Goal: Transaction & Acquisition: Download file/media

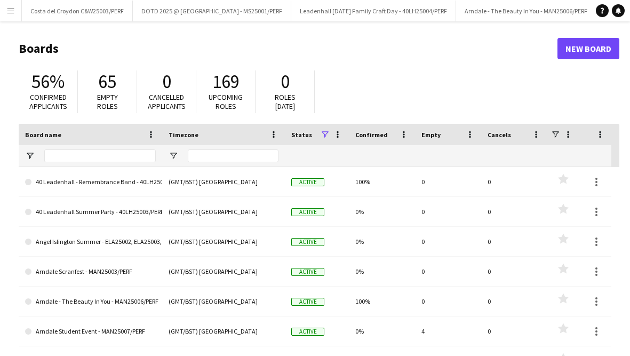
click at [18, 10] on button "Menu" at bounding box center [10, 10] width 21 height 21
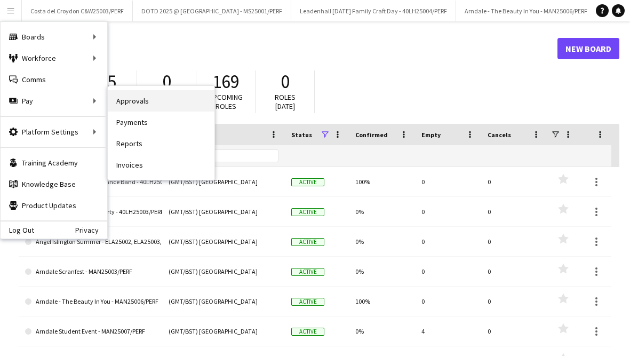
click at [132, 101] on link "Approvals" at bounding box center [161, 100] width 107 height 21
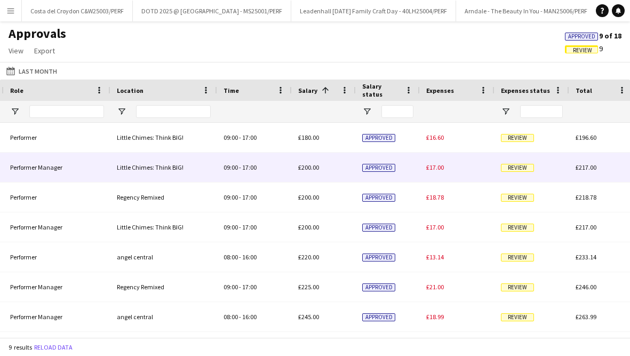
scroll to position [0, 751]
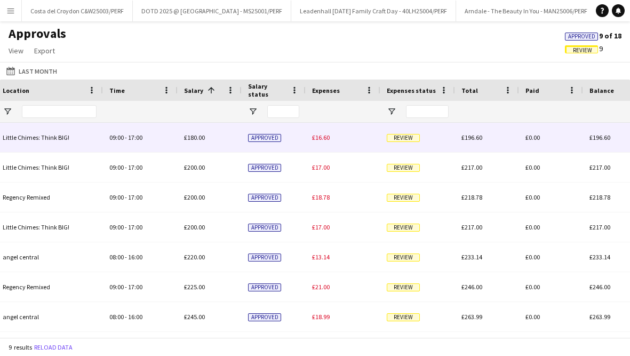
click at [408, 136] on span "Review" at bounding box center [403, 138] width 33 height 8
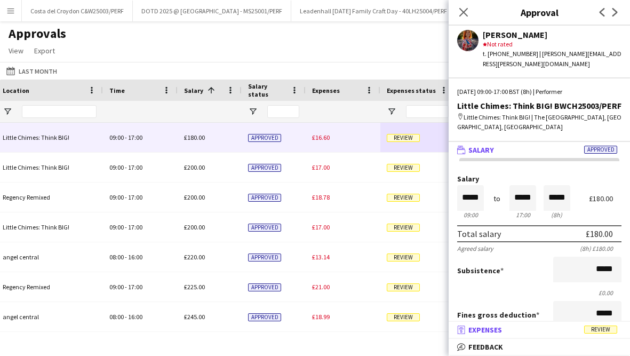
click at [529, 325] on mat-panel-title "receipt Expenses Review" at bounding box center [537, 330] width 177 height 10
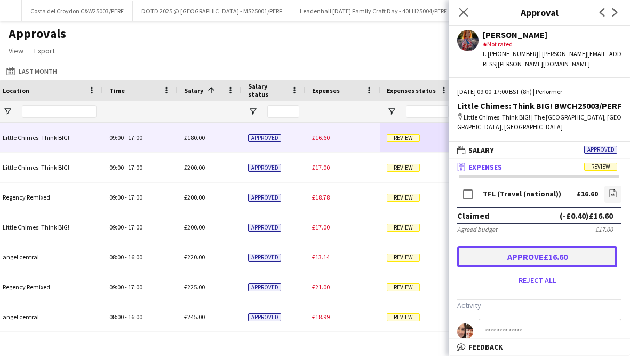
click at [516, 246] on button "Approve £16.60" at bounding box center [537, 256] width 160 height 21
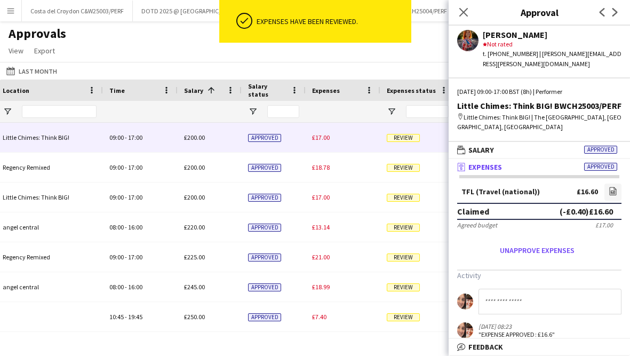
click at [404, 136] on span "Review" at bounding box center [403, 138] width 33 height 8
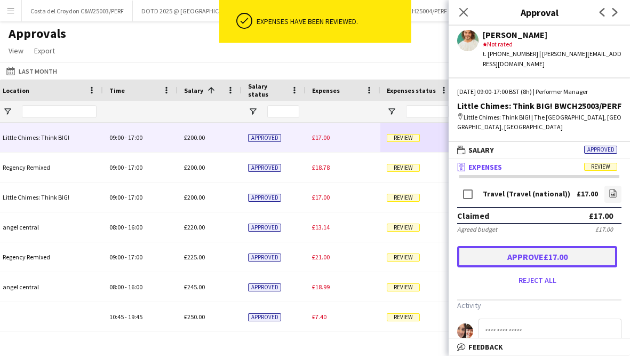
click at [523, 246] on button "Approve £17.00" at bounding box center [537, 256] width 160 height 21
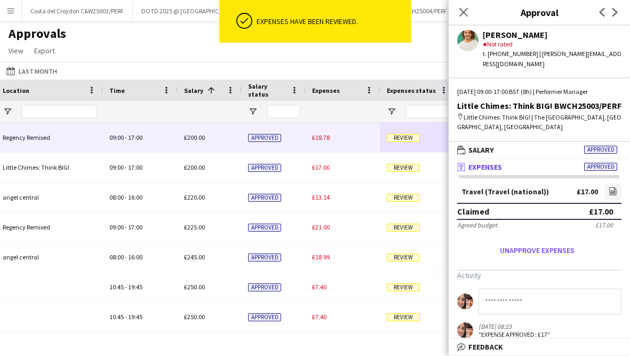
click at [399, 137] on span "Review" at bounding box center [403, 138] width 33 height 8
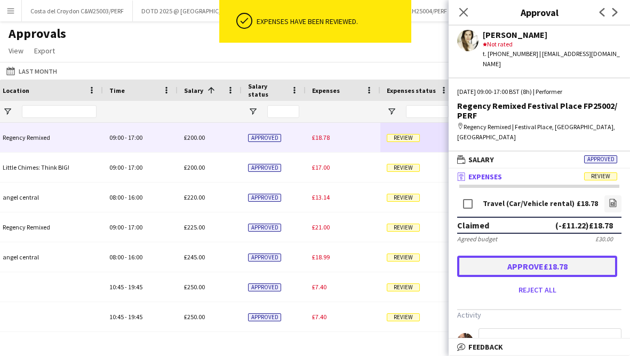
click at [521, 256] on button "Approve £18.78" at bounding box center [537, 266] width 160 height 21
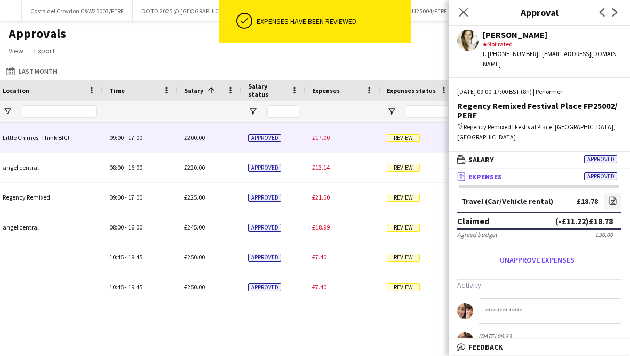
click at [407, 137] on span "Review" at bounding box center [403, 138] width 33 height 8
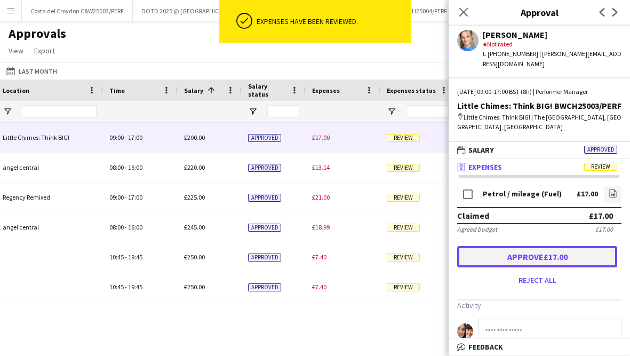
click at [542, 247] on button "Approve £17.00" at bounding box center [537, 256] width 160 height 21
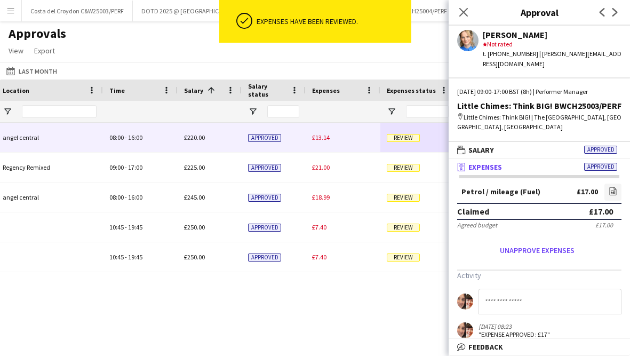
click at [403, 136] on span "Review" at bounding box center [403, 138] width 33 height 8
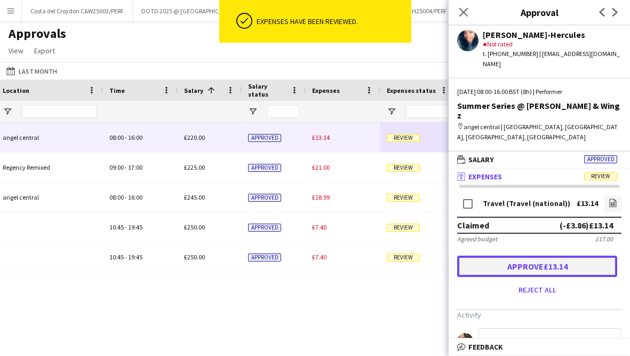
click at [508, 256] on button "Approve £13.14" at bounding box center [537, 266] width 160 height 21
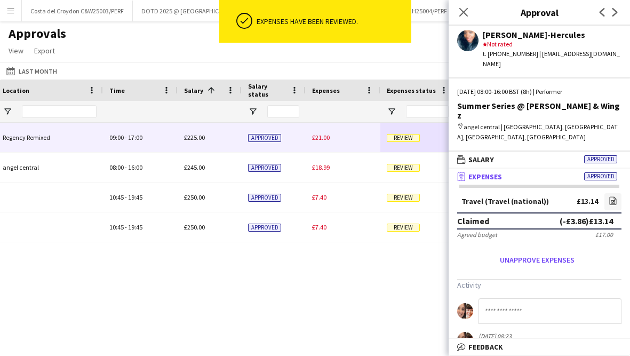
click at [403, 138] on span "Review" at bounding box center [403, 138] width 33 height 8
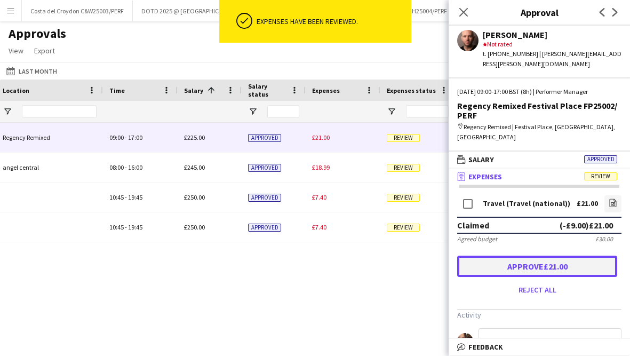
click at [515, 261] on button "Approve £21.00" at bounding box center [537, 266] width 160 height 21
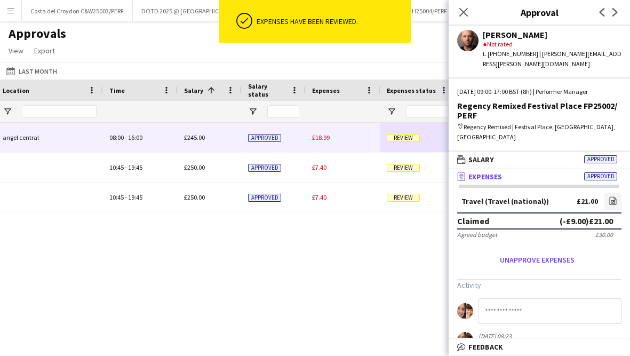
click at [410, 140] on span "Review" at bounding box center [403, 138] width 33 height 8
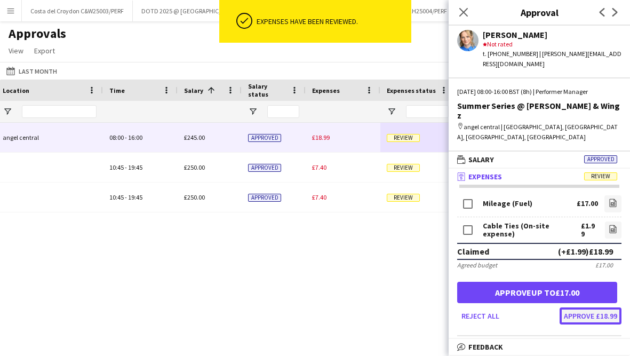
click at [611, 307] on button "Approve £18.99" at bounding box center [591, 315] width 62 height 17
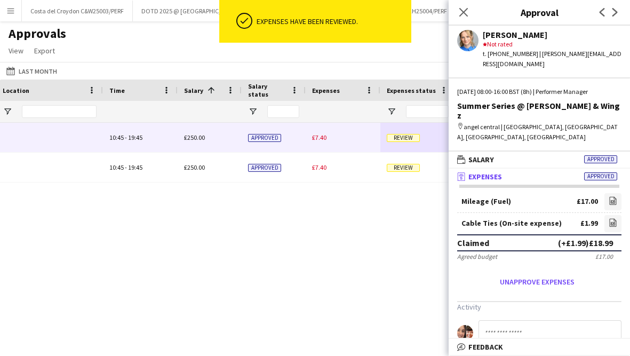
click at [402, 145] on div "Review" at bounding box center [417, 137] width 75 height 29
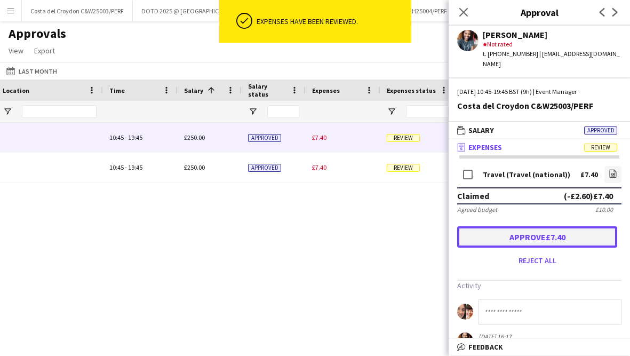
click at [546, 232] on button "Approve £7.40" at bounding box center [537, 236] width 160 height 21
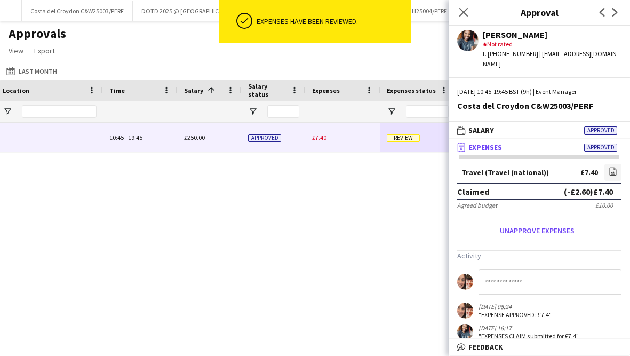
click at [396, 139] on span "Review" at bounding box center [403, 138] width 33 height 8
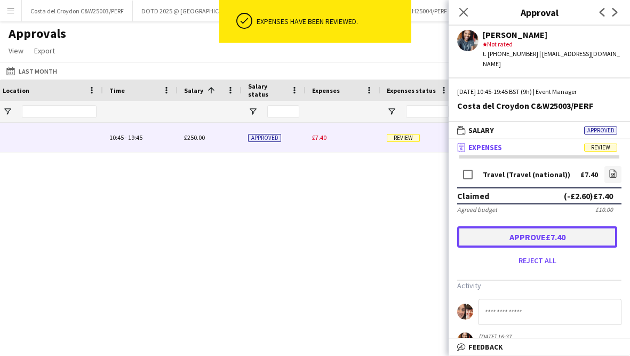
click at [533, 229] on button "Approve £7.40" at bounding box center [537, 236] width 160 height 21
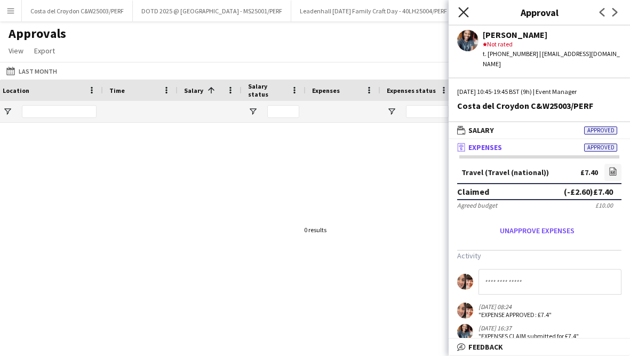
click at [465, 12] on icon "Close pop-in" at bounding box center [463, 12] width 10 height 10
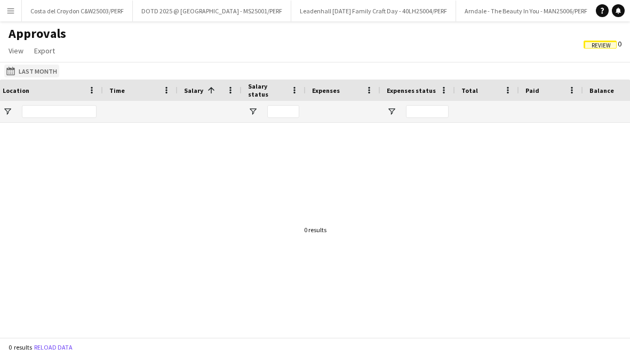
click at [26, 71] on button "Last Month Last Month" at bounding box center [31, 71] width 55 height 13
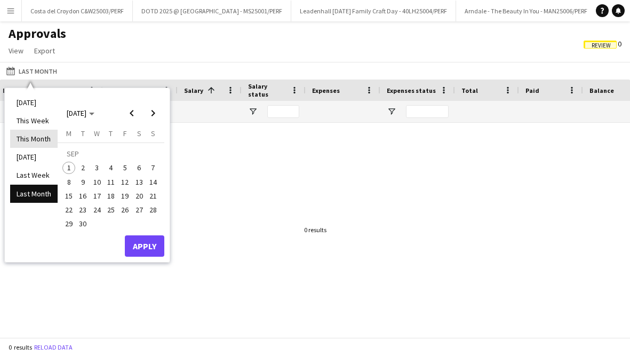
click at [35, 134] on li "This Month" at bounding box center [33, 139] width 47 height 18
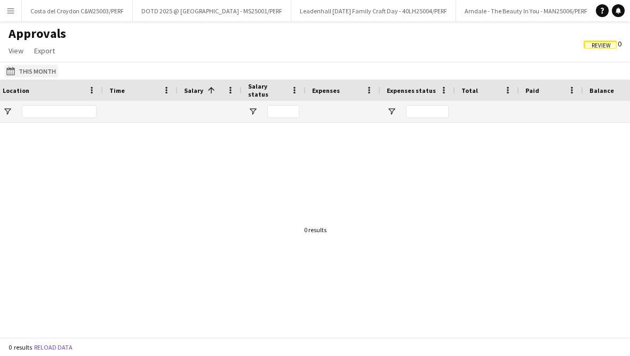
click at [19, 73] on button "Last Month This Month" at bounding box center [31, 71] width 54 height 13
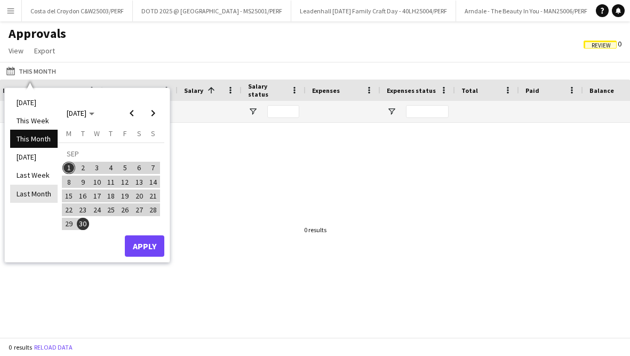
click at [30, 192] on li "Last Month" at bounding box center [33, 194] width 47 height 18
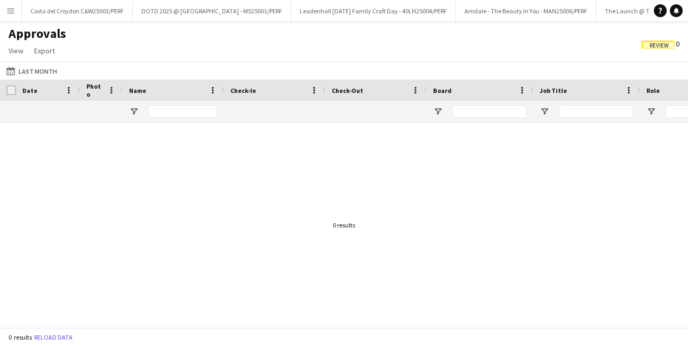
click at [15, 11] on button "Menu" at bounding box center [10, 10] width 21 height 21
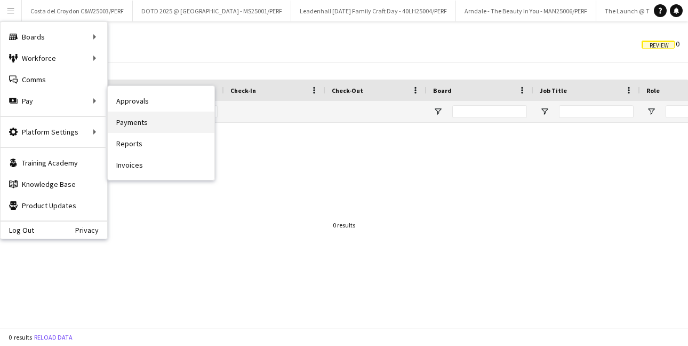
click at [143, 121] on link "Payments" at bounding box center [161, 122] width 107 height 21
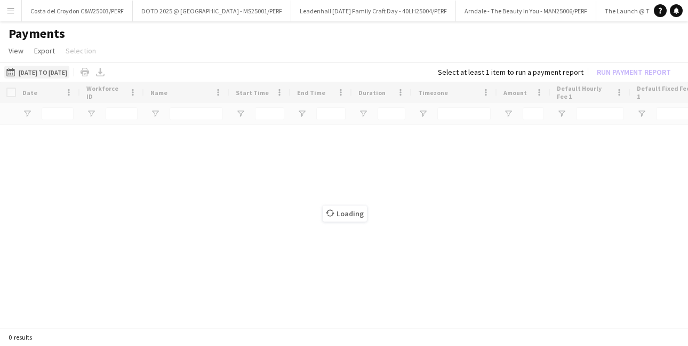
click at [33, 73] on button "11-08-2025 to 18-08-2025 11-08-2025 to 18-08-2025" at bounding box center [36, 72] width 65 height 13
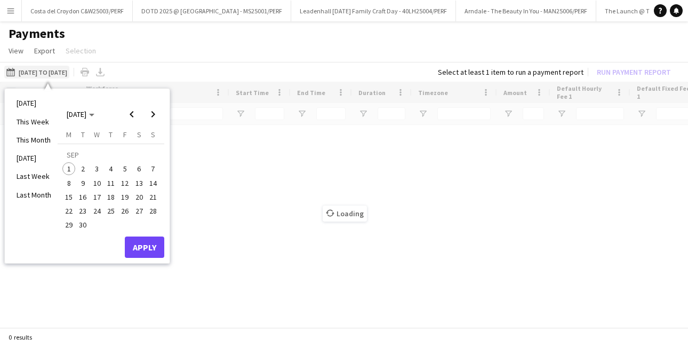
type input "***"
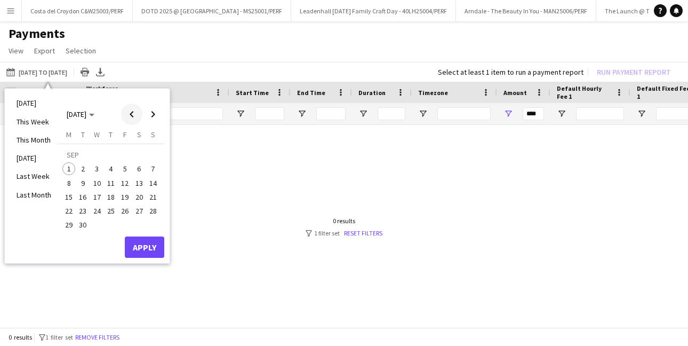
click at [125, 114] on span "Previous month" at bounding box center [131, 113] width 21 height 21
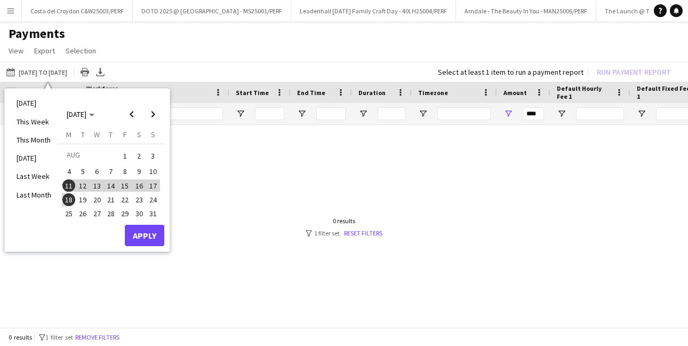
click at [68, 198] on span "18" at bounding box center [68, 199] width 13 height 13
click at [68, 211] on span "25" at bounding box center [68, 213] width 13 height 13
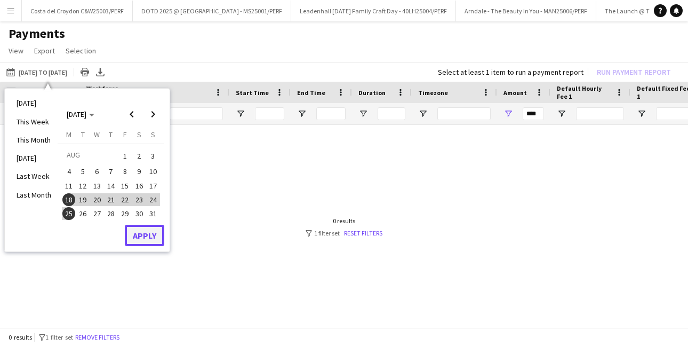
click at [147, 240] on button "Apply" at bounding box center [144, 235] width 39 height 21
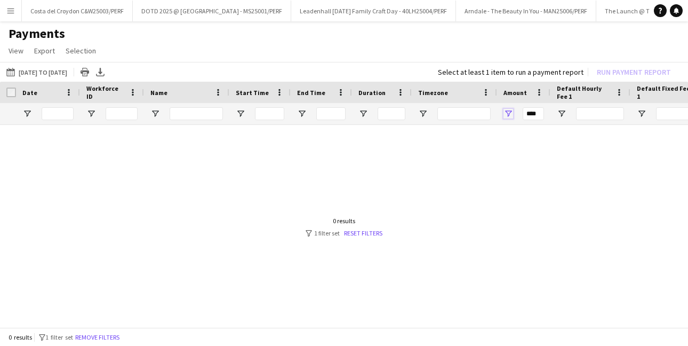
click at [509, 115] on span "Open Filter Menu" at bounding box center [509, 114] width 10 height 10
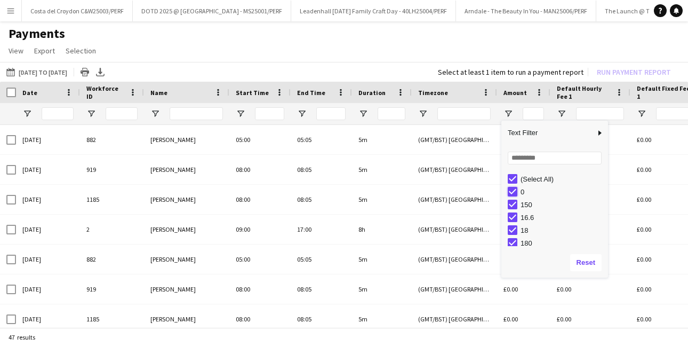
type input "**********"
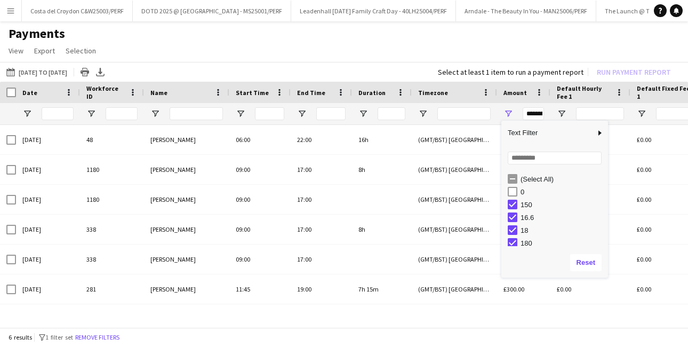
scroll to position [29, 0]
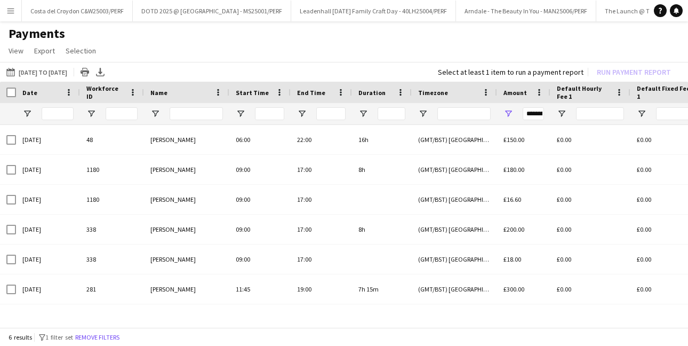
click at [354, 53] on app-page-menu "View Customise view Customise filters Reset Filters Reset View Reset All Export…" at bounding box center [344, 52] width 688 height 20
click at [11, 12] on app-icon "Menu" at bounding box center [10, 10] width 9 height 9
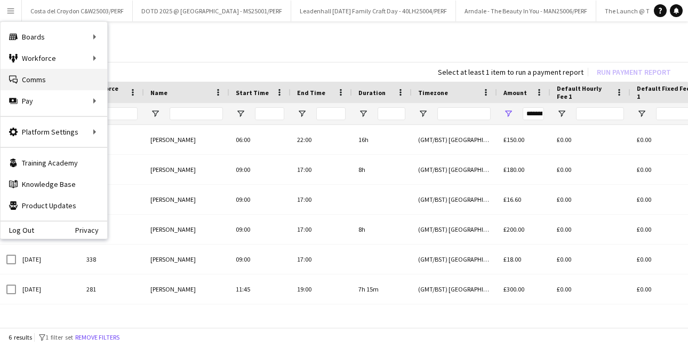
click at [31, 78] on link "Comms Comms" at bounding box center [54, 79] width 107 height 21
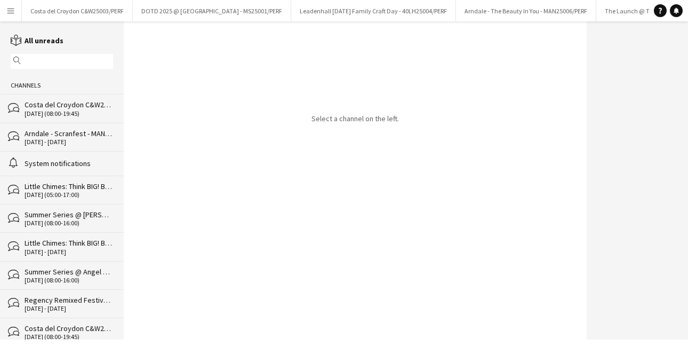
click at [59, 112] on div "21-08-2025 (08:00-19:45)" at bounding box center [69, 113] width 89 height 7
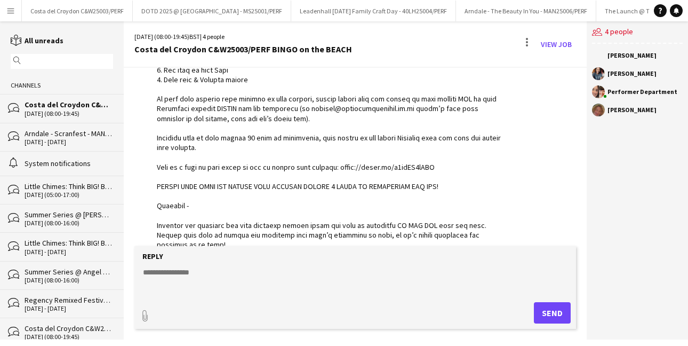
scroll to position [341, 0]
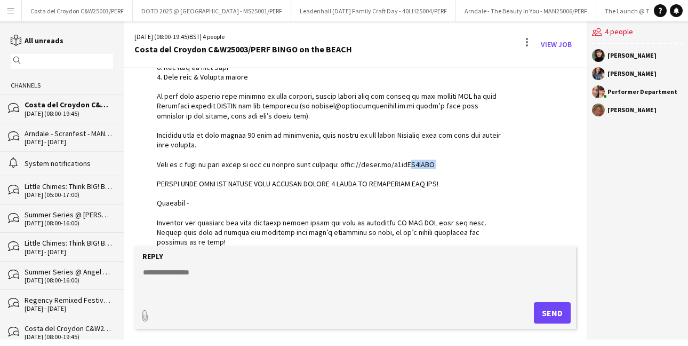
drag, startPoint x: 458, startPoint y: 158, endPoint x: 409, endPoint y: 159, distance: 48.6
click at [409, 159] on div at bounding box center [331, 178] width 348 height 485
click at [368, 123] on div at bounding box center [331, 178] width 348 height 485
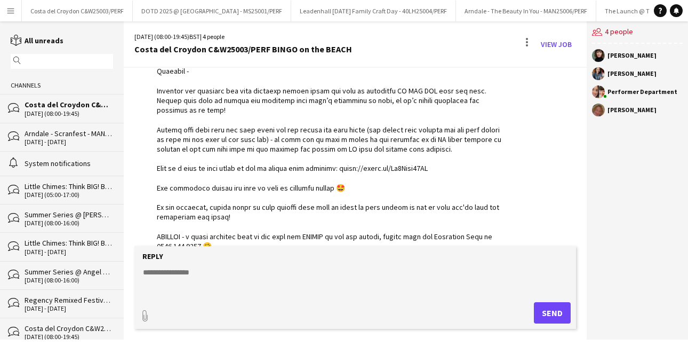
scroll to position [474, 0]
drag, startPoint x: 458, startPoint y: 158, endPoint x: 347, endPoint y: 158, distance: 111.5
click at [347, 158] on div at bounding box center [331, 46] width 348 height 485
copy div "https://youtu.be/Ad0Luit04SE"
click at [15, 13] on button "Menu" at bounding box center [10, 10] width 21 height 21
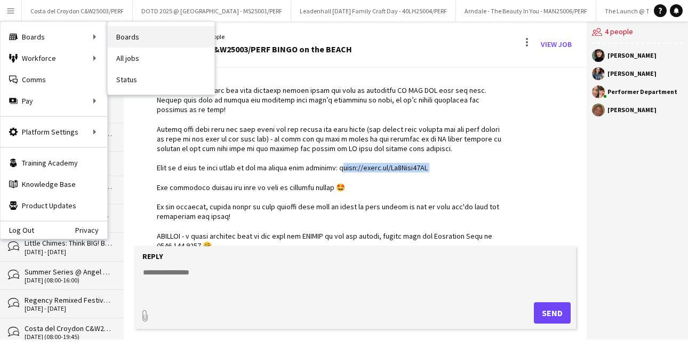
click at [132, 42] on link "Boards" at bounding box center [161, 36] width 107 height 21
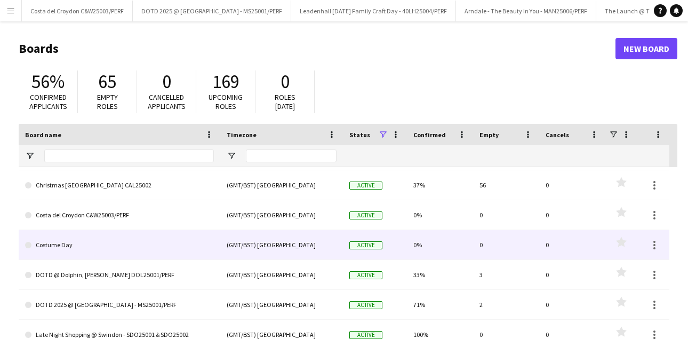
click at [121, 251] on link "Costume Day" at bounding box center [119, 245] width 189 height 30
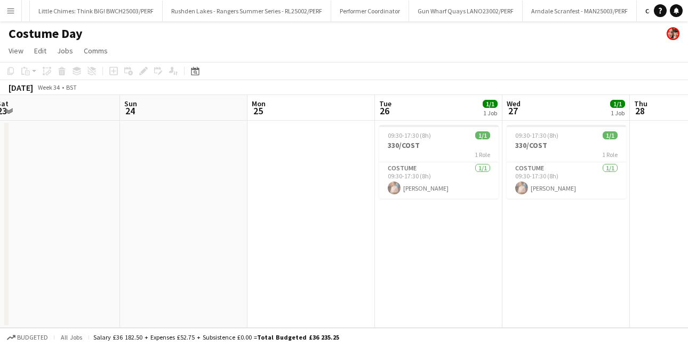
scroll to position [0, 392]
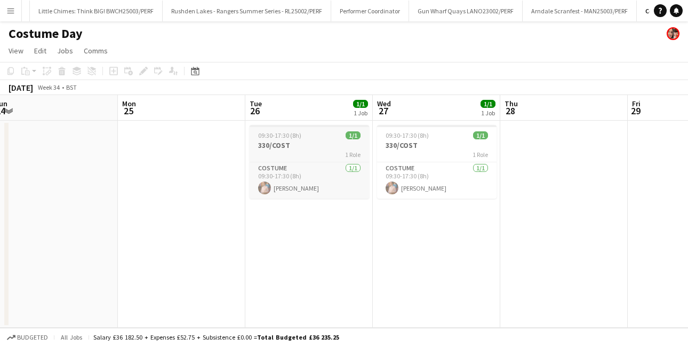
click at [326, 152] on div "1 Role" at bounding box center [310, 154] width 120 height 9
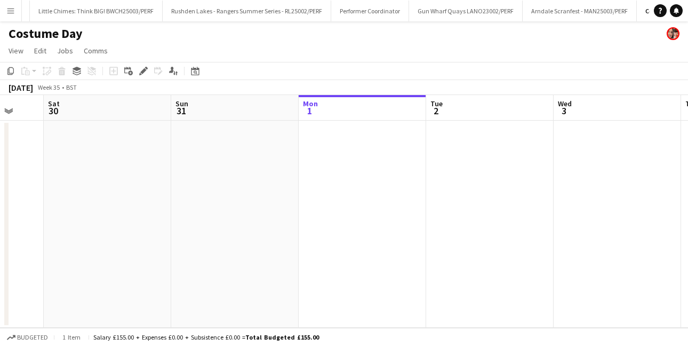
scroll to position [0, 379]
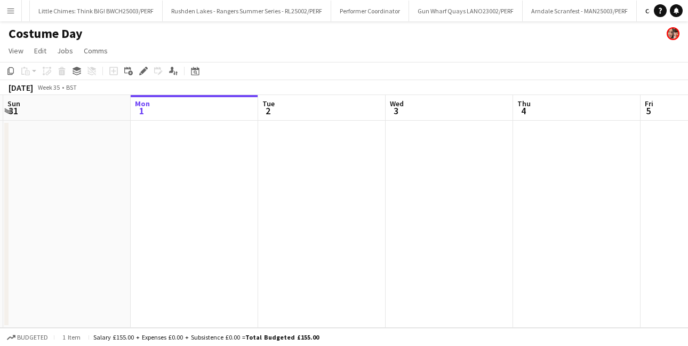
click at [469, 142] on app-date-cell at bounding box center [450, 224] width 128 height 207
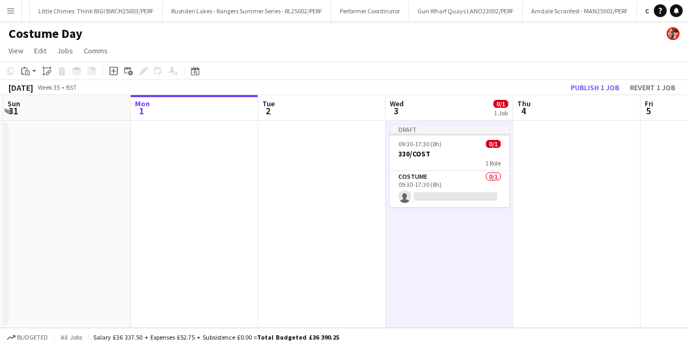
click at [601, 141] on app-date-cell at bounding box center [577, 224] width 128 height 207
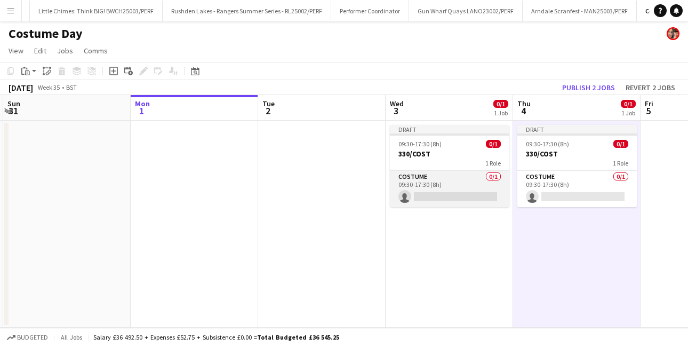
click at [468, 174] on app-card-role "Costume 0/1 09:30-17:30 (8h) single-neutral-actions" at bounding box center [450, 189] width 120 height 36
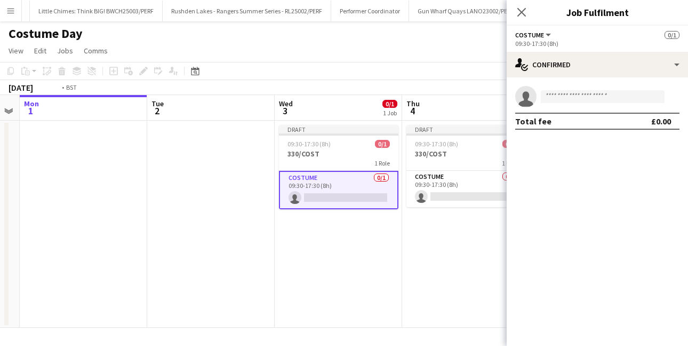
scroll to position [0, 405]
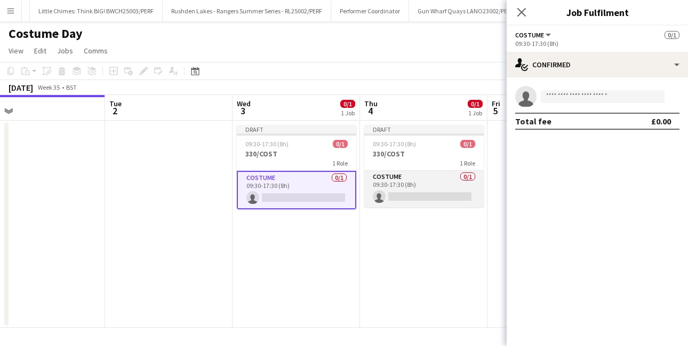
click at [433, 183] on app-card-role "Costume 0/1 09:30-17:30 (8h) single-neutral-actions" at bounding box center [424, 189] width 120 height 36
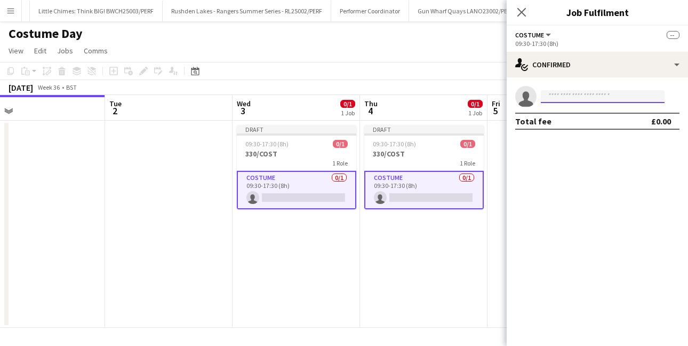
click at [577, 99] on input at bounding box center [603, 96] width 124 height 13
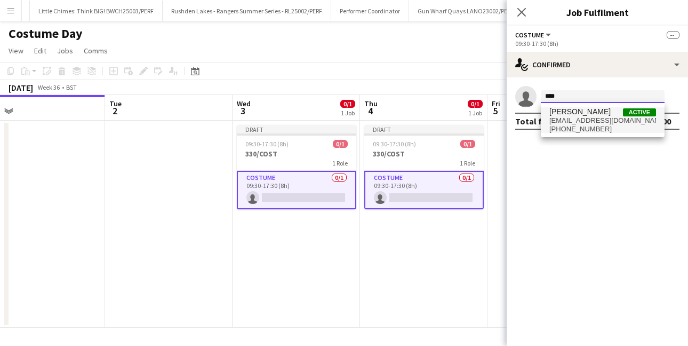
type input "****"
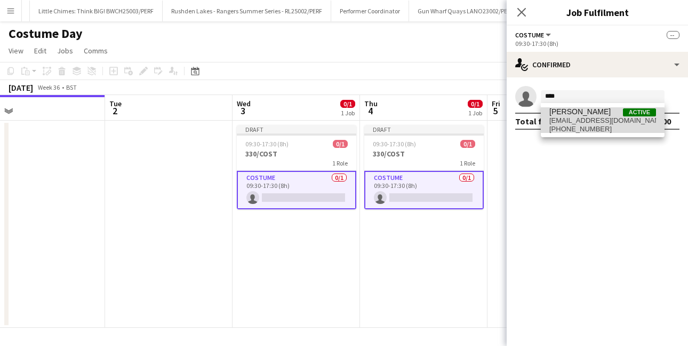
click at [591, 121] on span "hello@beeskneesapparel.com" at bounding box center [603, 120] width 107 height 9
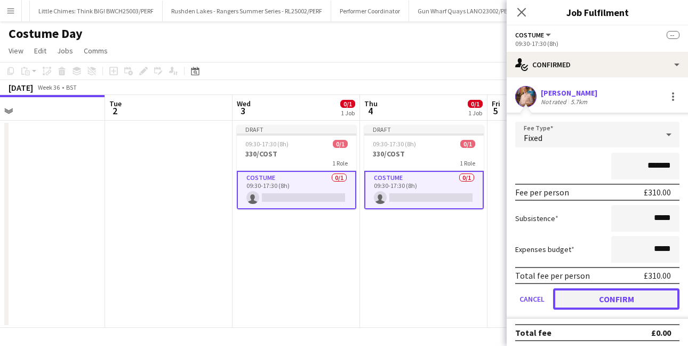
click at [609, 294] on button "Confirm" at bounding box center [616, 298] width 126 height 21
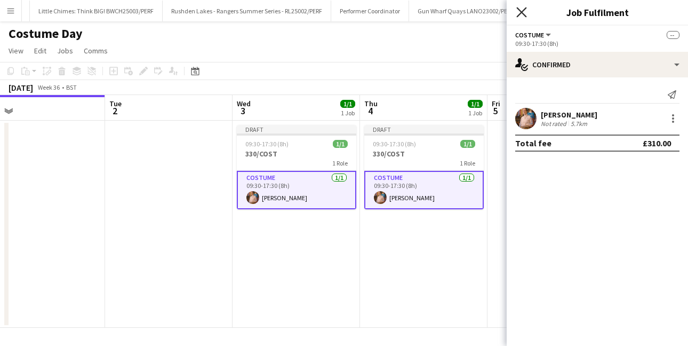
click at [524, 11] on icon "Close pop-in" at bounding box center [521, 12] width 10 height 10
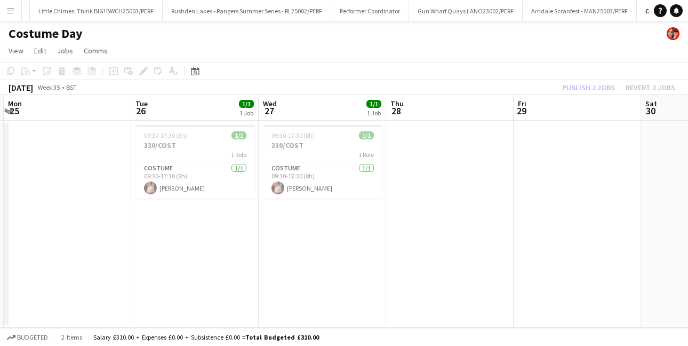
scroll to position [0, 274]
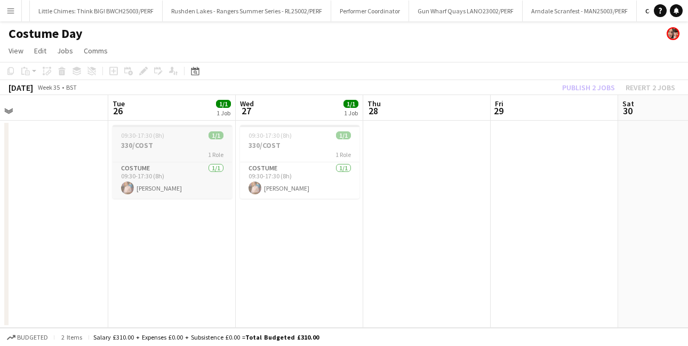
click at [180, 132] on div "09:30-17:30 (8h) 1/1" at bounding box center [173, 135] width 120 height 8
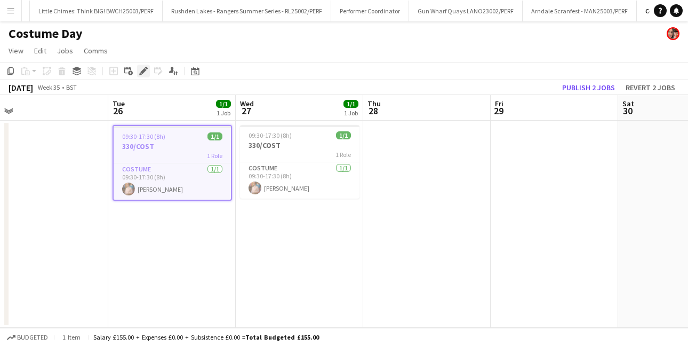
click at [148, 70] on div "Edit" at bounding box center [143, 71] width 13 height 13
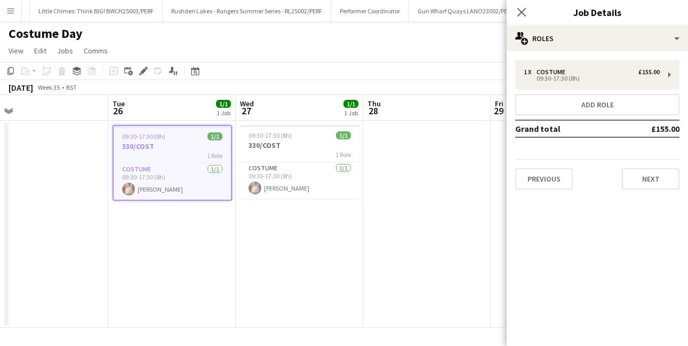
click at [401, 237] on app-date-cell at bounding box center [427, 224] width 128 height 207
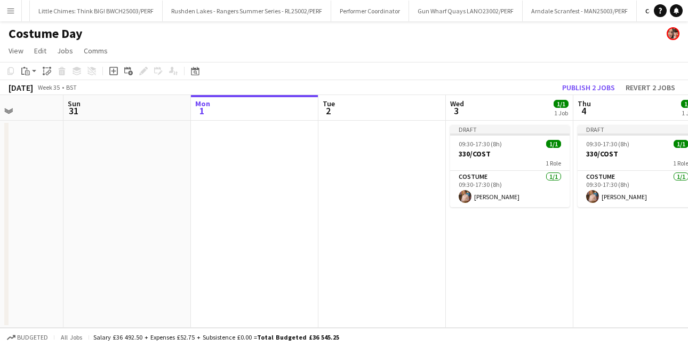
scroll to position [0, 386]
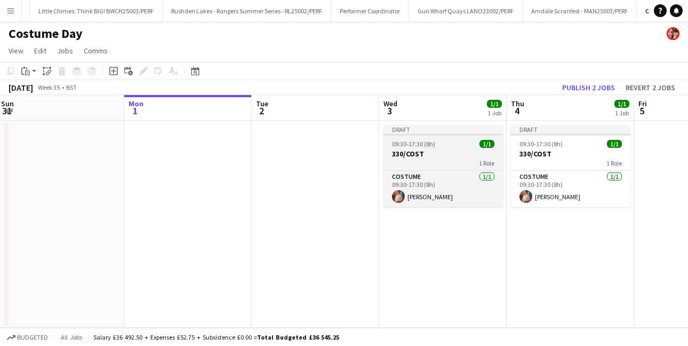
click at [416, 150] on h3 "330/COST" at bounding box center [444, 154] width 120 height 10
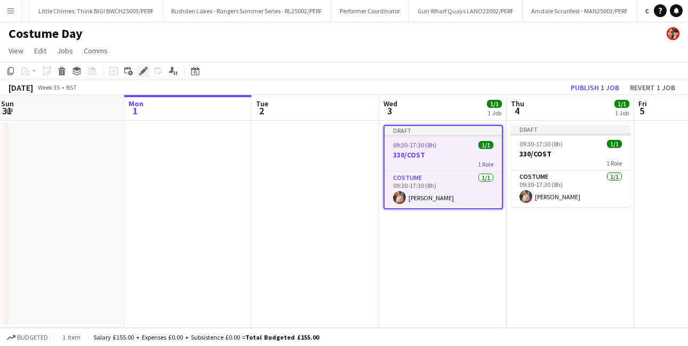
click at [140, 71] on icon "Edit" at bounding box center [143, 71] width 9 height 9
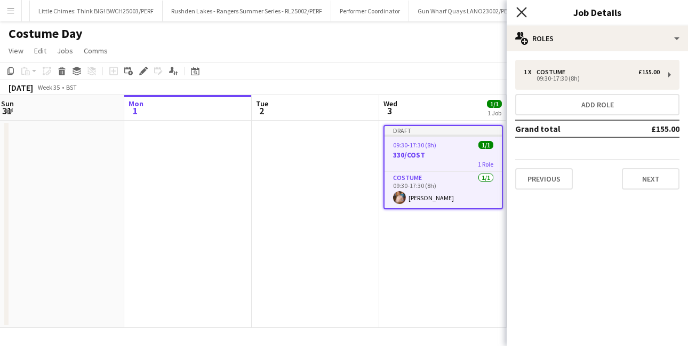
click at [526, 7] on icon "Close pop-in" at bounding box center [521, 12] width 10 height 10
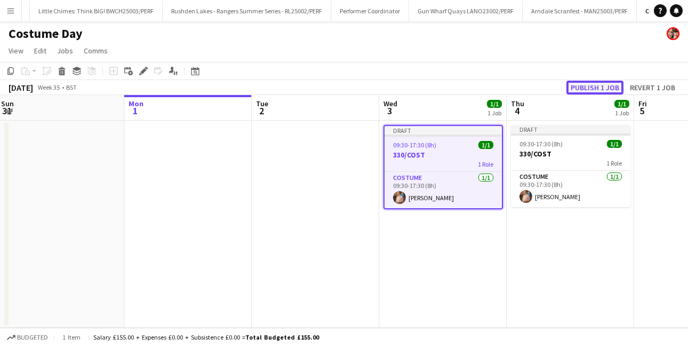
click at [586, 85] on button "Publish 1 job" at bounding box center [595, 88] width 57 height 14
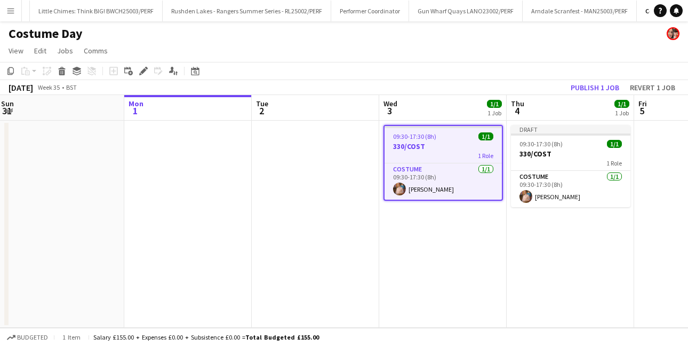
click at [10, 7] on app-icon "Menu" at bounding box center [10, 10] width 9 height 9
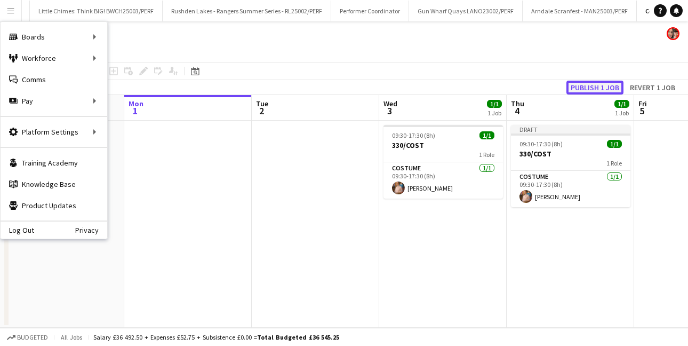
click at [599, 87] on button "Publish 1 job" at bounding box center [595, 88] width 57 height 14
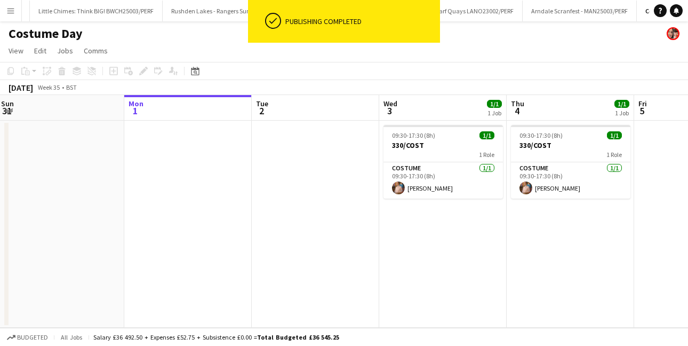
click at [14, 12] on app-icon "Menu" at bounding box center [10, 10] width 9 height 9
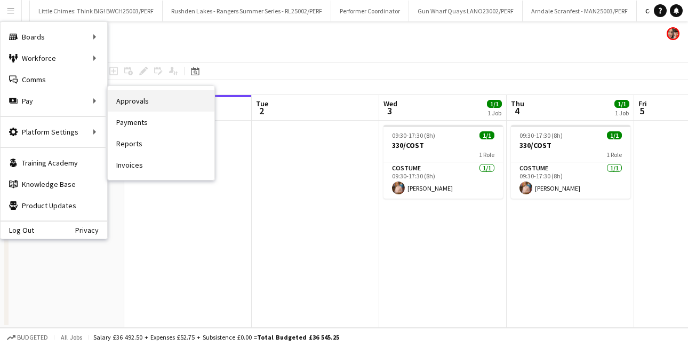
click at [149, 106] on link "Approvals" at bounding box center [161, 100] width 107 height 21
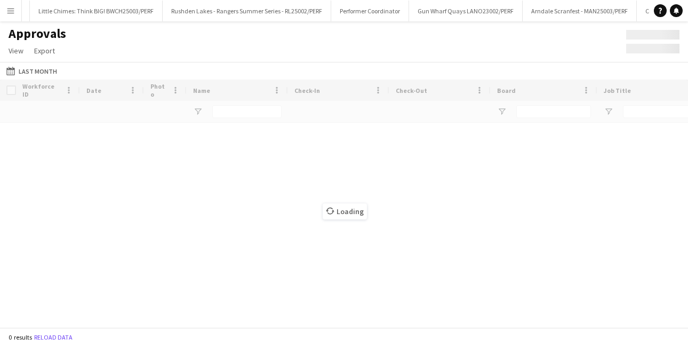
scroll to position [0, 1353]
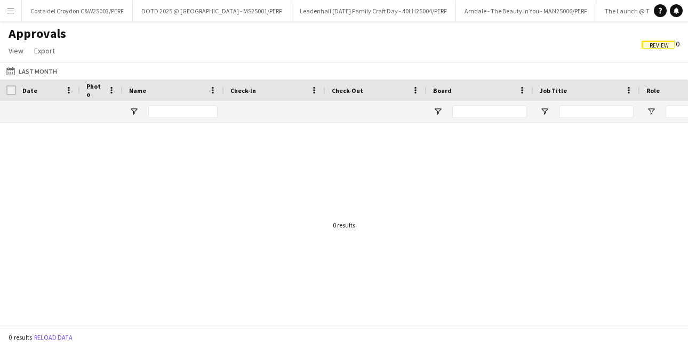
click at [10, 9] on app-icon "Menu" at bounding box center [10, 10] width 9 height 9
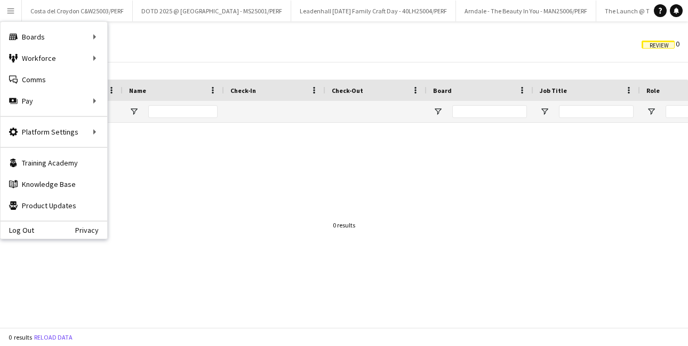
click at [163, 44] on div "Approvals View Customise view Customise filters Reset Filters Reset View Reset …" at bounding box center [344, 44] width 688 height 36
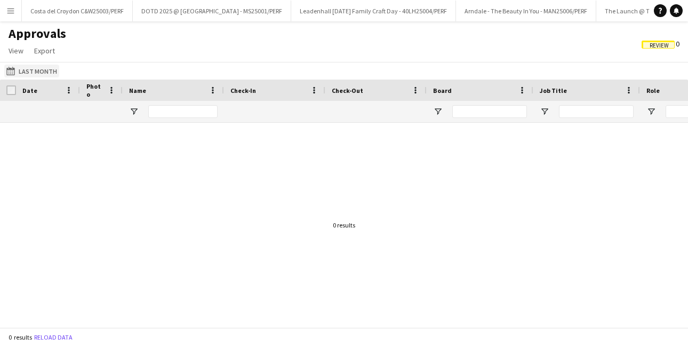
click at [31, 71] on button "Last Month Last Month" at bounding box center [31, 71] width 55 height 13
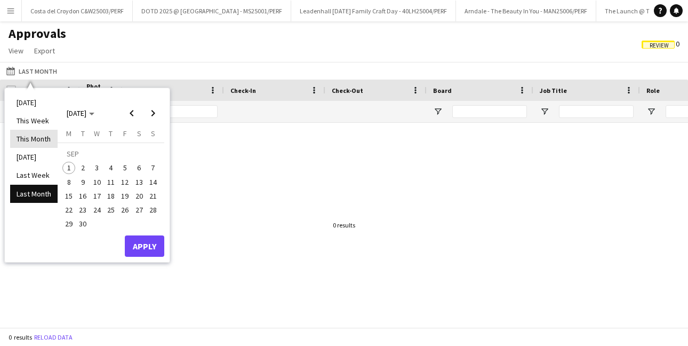
click at [39, 134] on li "This Month" at bounding box center [33, 139] width 47 height 18
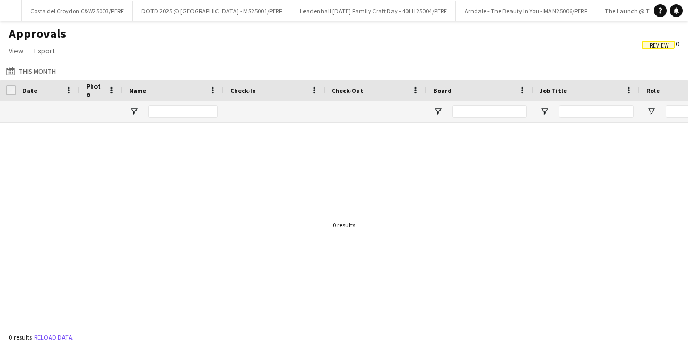
click at [42, 63] on div "Last Month This Month Today This Week This Month Yesterday Last Week Last Month…" at bounding box center [344, 71] width 688 height 18
click at [42, 65] on button "Last Month This Month" at bounding box center [31, 71] width 54 height 13
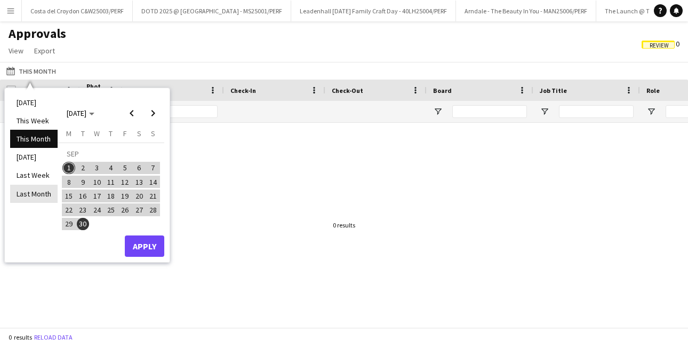
click at [33, 185] on li "Last Month" at bounding box center [33, 194] width 47 height 18
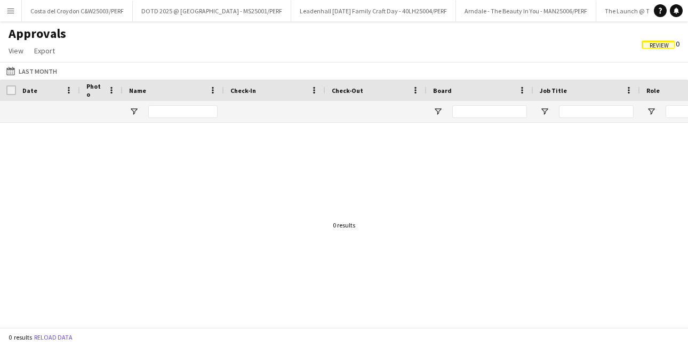
click at [4, 10] on button "Menu" at bounding box center [10, 10] width 21 height 21
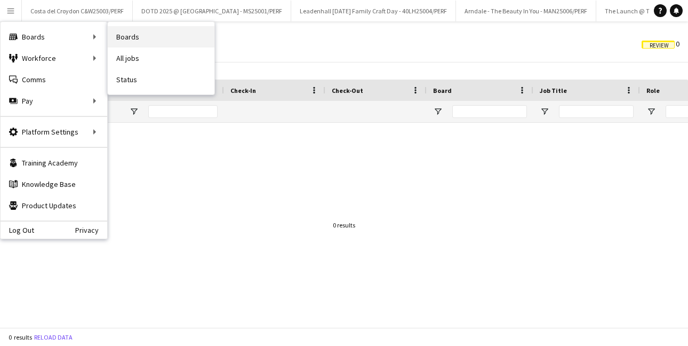
click at [125, 37] on link "Boards" at bounding box center [161, 36] width 107 height 21
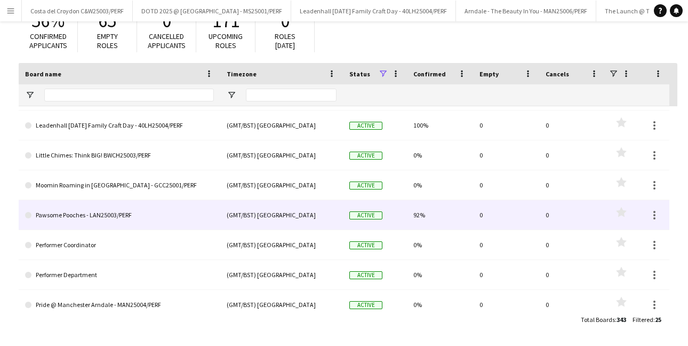
scroll to position [410, 0]
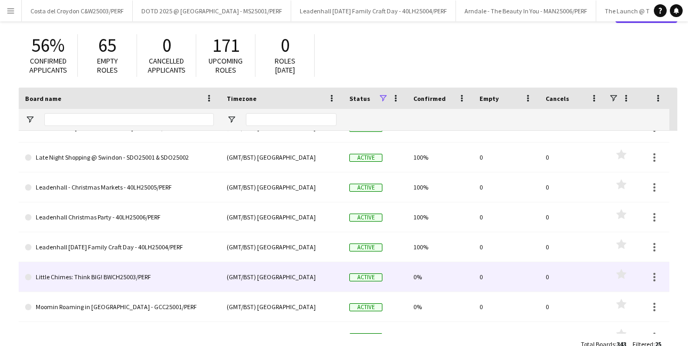
click at [102, 274] on link "Little Chimes: Think BIG! BWCH25003/PERF" at bounding box center [119, 277] width 189 height 30
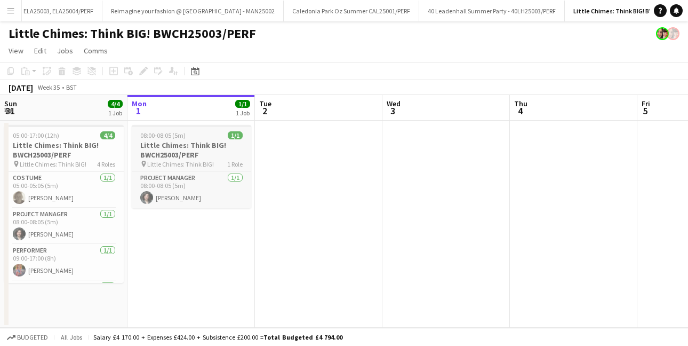
click at [213, 141] on h3 "Little Chimes: Think BIG! BWCH25003/PERF" at bounding box center [192, 149] width 120 height 19
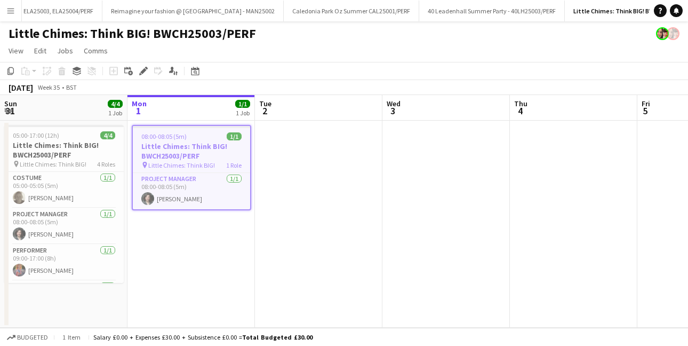
click at [136, 66] on div "Add job Add linked Job Edit Edit linked Job Applicants" at bounding box center [139, 71] width 82 height 13
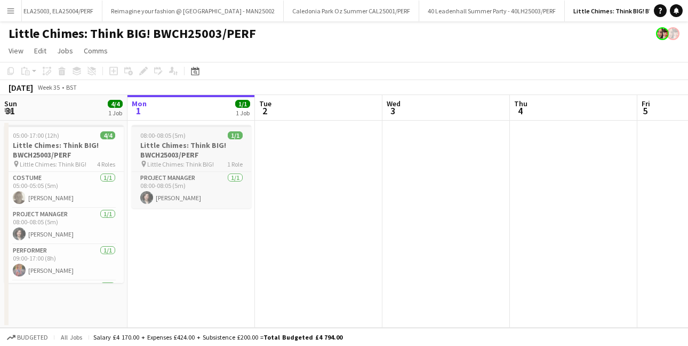
click at [162, 125] on div at bounding box center [192, 126] width 120 height 2
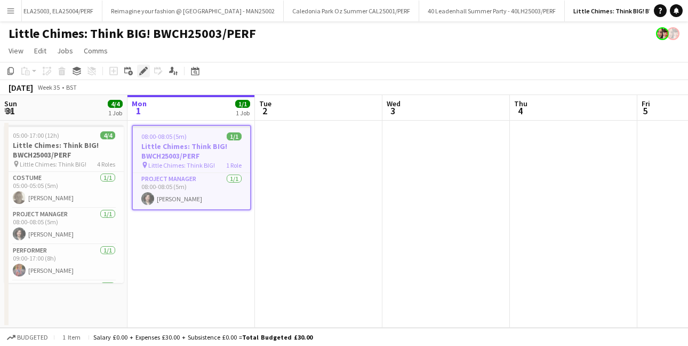
click at [142, 70] on icon at bounding box center [143, 71] width 6 height 6
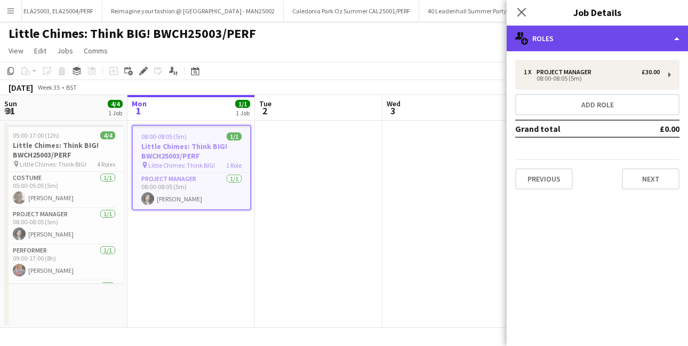
click at [626, 37] on div "multiple-users-add Roles" at bounding box center [597, 39] width 181 height 26
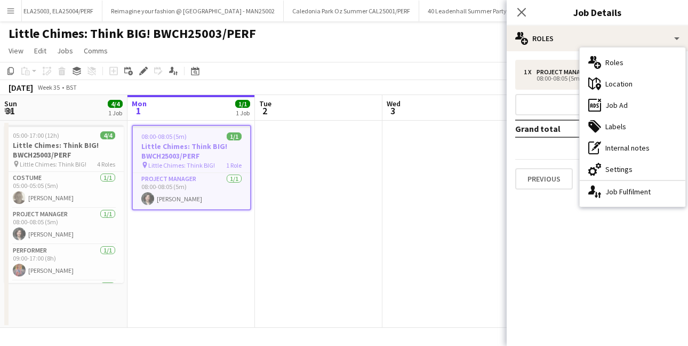
click at [356, 259] on app-date-cell at bounding box center [319, 224] width 128 height 207
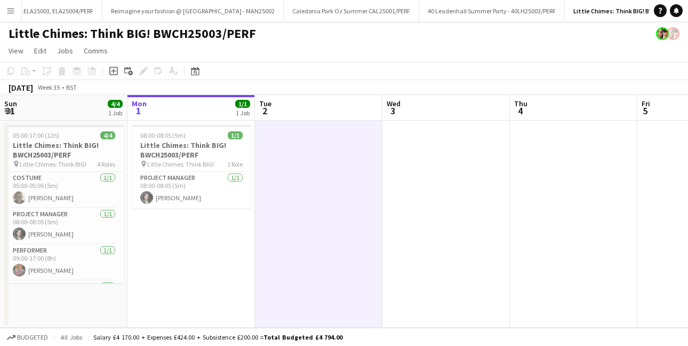
click at [7, 12] on app-icon "Menu" at bounding box center [10, 10] width 9 height 9
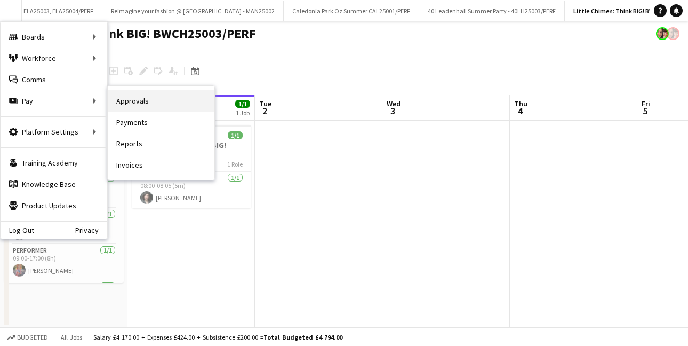
click at [136, 99] on link "Approvals" at bounding box center [161, 100] width 107 height 21
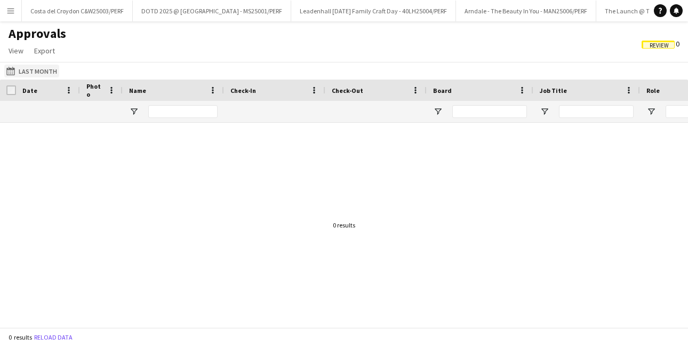
click at [39, 68] on button "Last Month Last Month" at bounding box center [31, 71] width 55 height 13
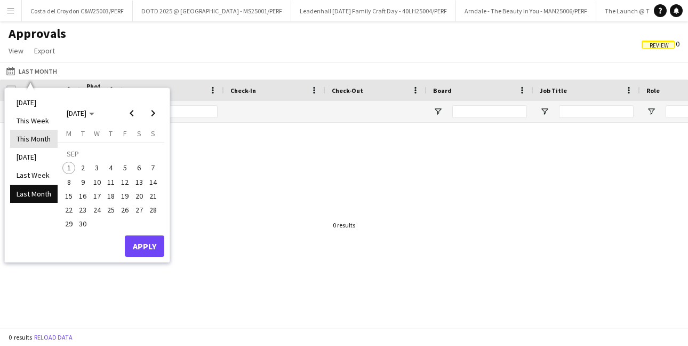
click at [42, 137] on li "This Month" at bounding box center [33, 139] width 47 height 18
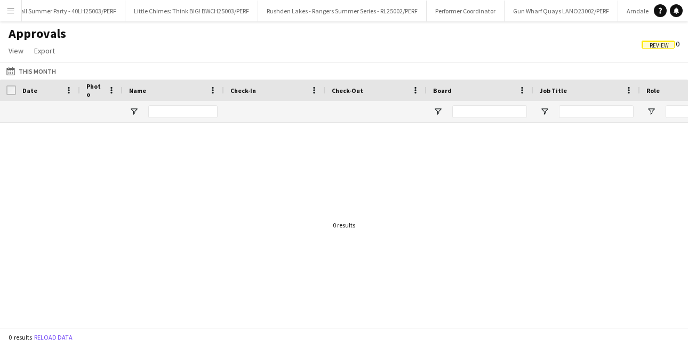
scroll to position [0, 1353]
click at [631, 3] on app-icon "Close" at bounding box center [633, 5] width 4 height 4
click at [684, 3] on app-icon "Close" at bounding box center [686, 5] width 4 height 4
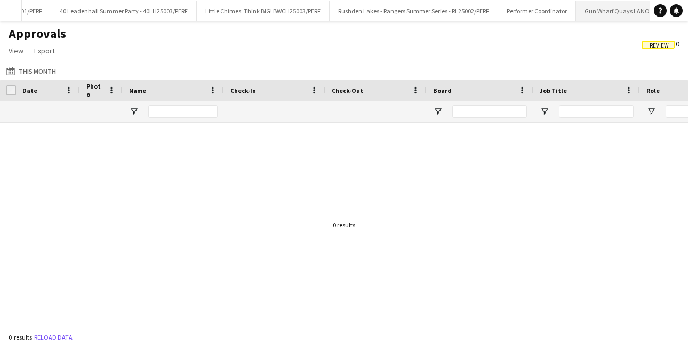
click at [598, 8] on button "Gun Wharf Quays LANO23002/PERF Close" at bounding box center [633, 11] width 114 height 21
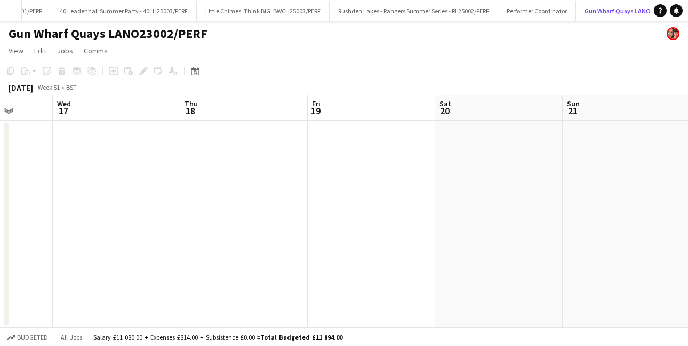
scroll to position [0, 479]
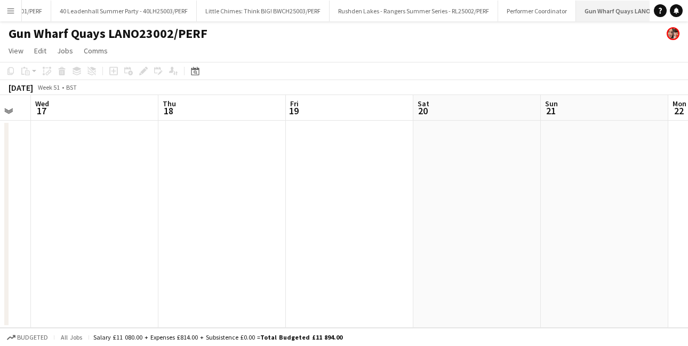
click at [685, 4] on app-icon "Close" at bounding box center [687, 5] width 4 height 4
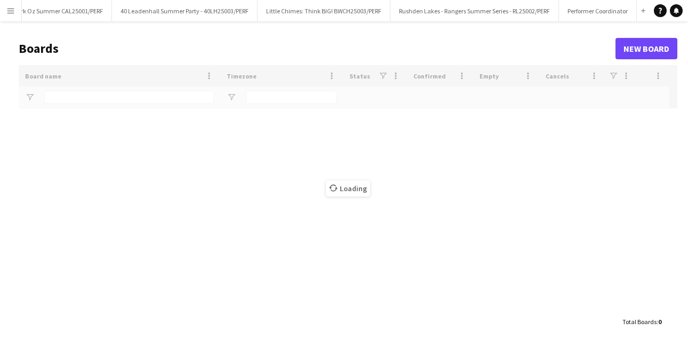
scroll to position [0, 1075]
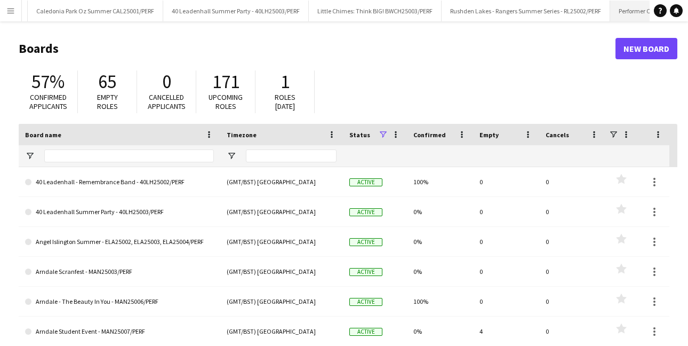
click at [681, 4] on app-icon "Close" at bounding box center [683, 5] width 4 height 4
click at [681, 3] on app-icon "Close" at bounding box center [683, 5] width 4 height 4
click at [556, 20] on button "Little Chimes: Think BIG! BWCH25003/PERF Close" at bounding box center [622, 11] width 133 height 21
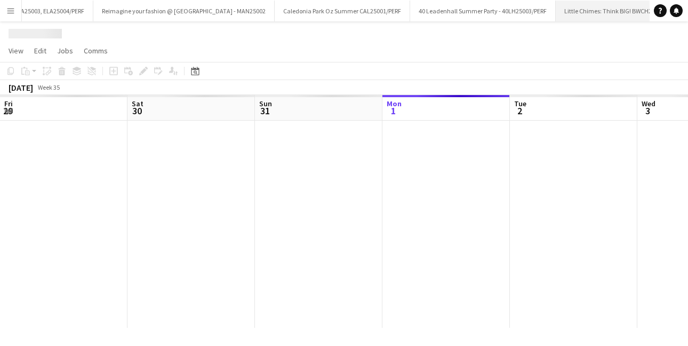
scroll to position [0, 255]
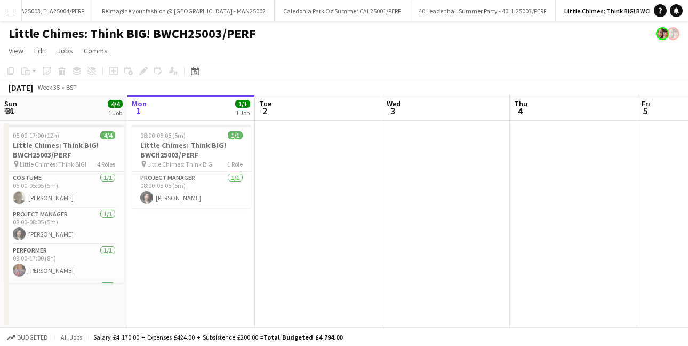
click at [8, 5] on button "Menu" at bounding box center [10, 10] width 21 height 21
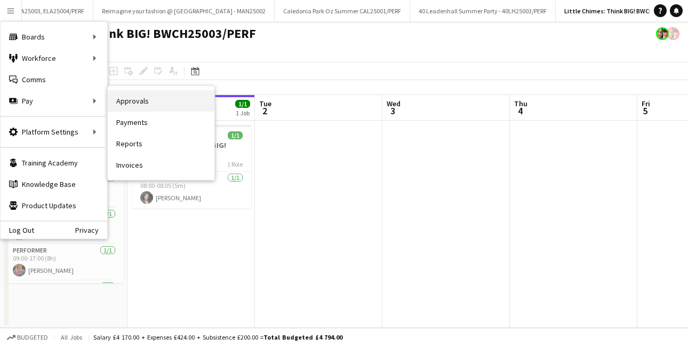
click at [109, 101] on link "Approvals" at bounding box center [161, 100] width 107 height 21
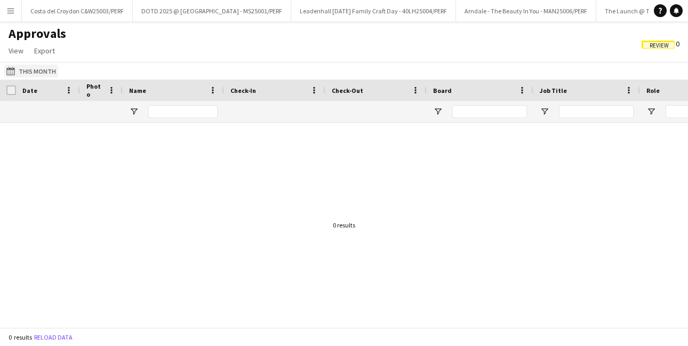
click at [37, 69] on button "This Month This Month" at bounding box center [31, 71] width 54 height 13
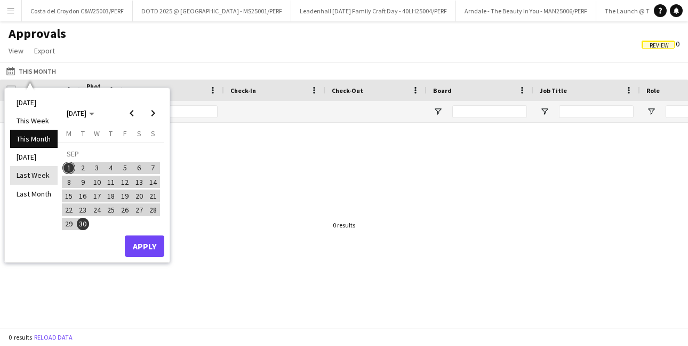
click at [34, 173] on li "Last Week" at bounding box center [33, 175] width 47 height 18
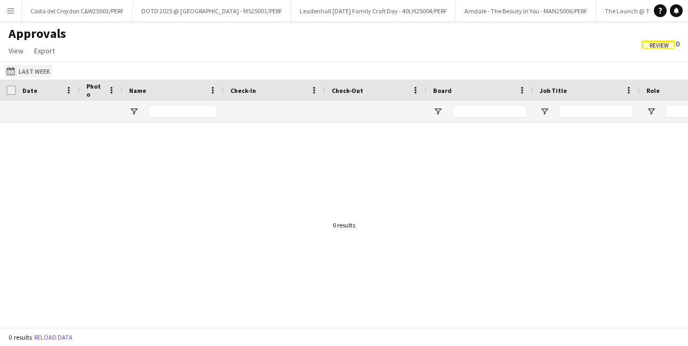
click at [35, 71] on button "This Month Last Week" at bounding box center [28, 71] width 48 height 13
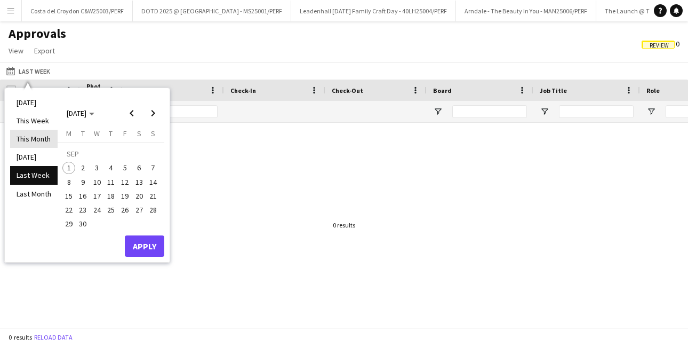
click at [38, 141] on li "This Month" at bounding box center [33, 139] width 47 height 18
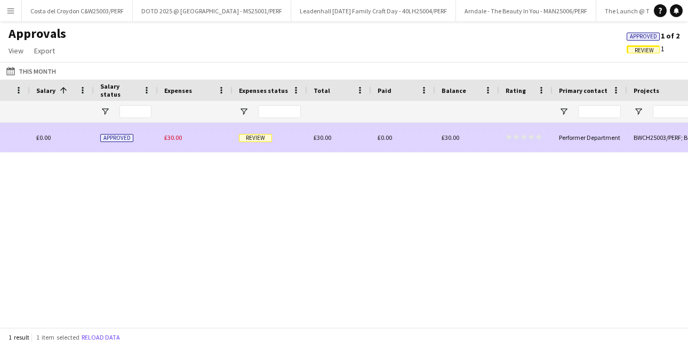
click at [267, 137] on span "Review" at bounding box center [255, 138] width 33 height 8
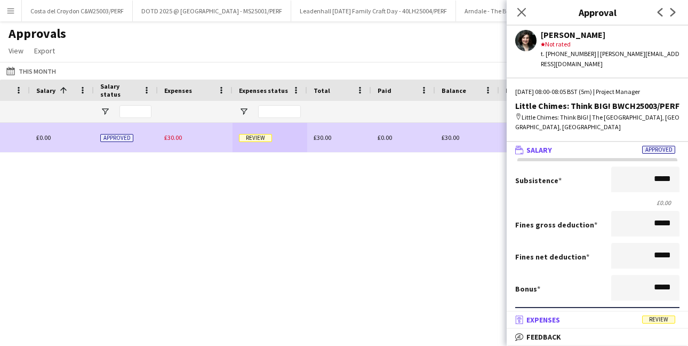
click at [575, 320] on mat-panel-title "receipt Expenses Review" at bounding box center [595, 320] width 177 height 10
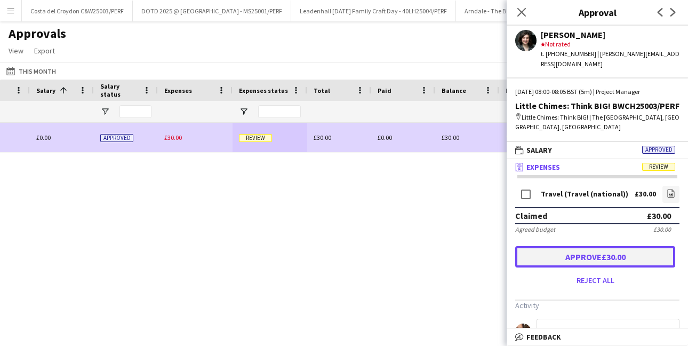
click at [589, 246] on button "Approve £30.00" at bounding box center [595, 256] width 160 height 21
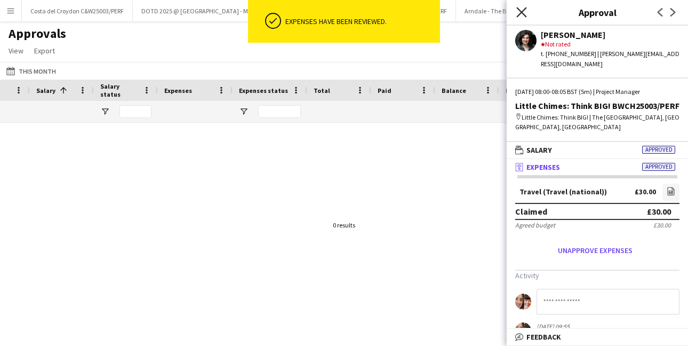
click at [517, 13] on icon "Close pop-in" at bounding box center [521, 12] width 10 height 10
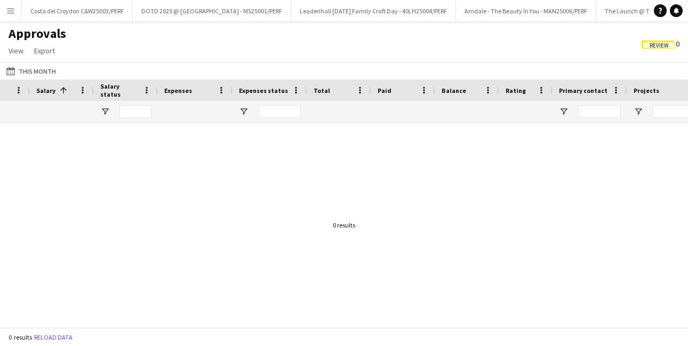
click at [17, 9] on button "Menu" at bounding box center [10, 10] width 21 height 21
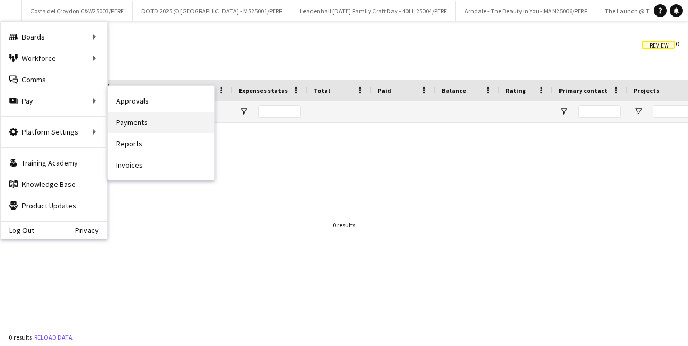
click at [131, 130] on link "Payments" at bounding box center [161, 122] width 107 height 21
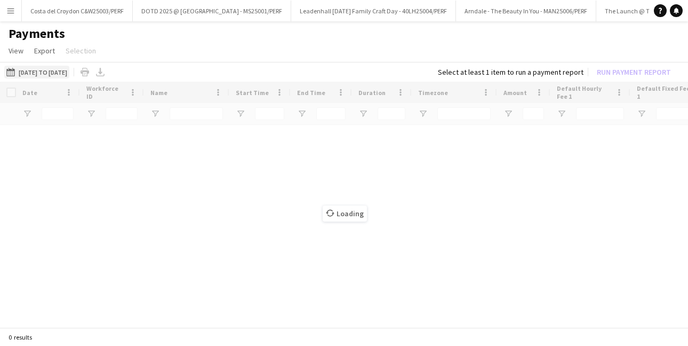
type input "**********"
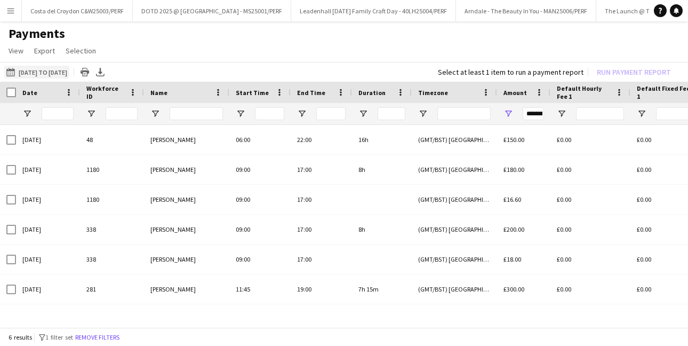
click at [59, 71] on button "[DATE] to [DATE] [DATE] to [DATE]" at bounding box center [36, 72] width 65 height 13
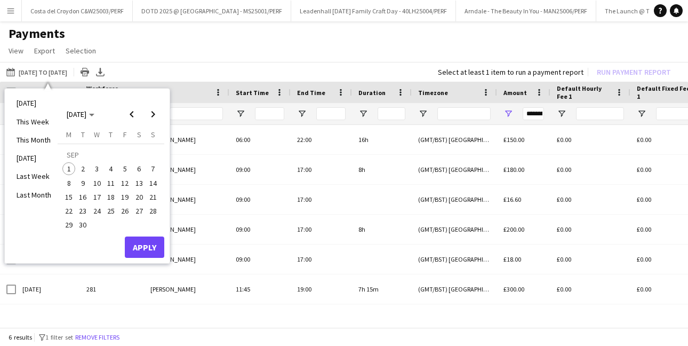
click at [69, 198] on span "15" at bounding box center [68, 196] width 13 height 13
click at [137, 114] on span "Previous month" at bounding box center [131, 113] width 21 height 21
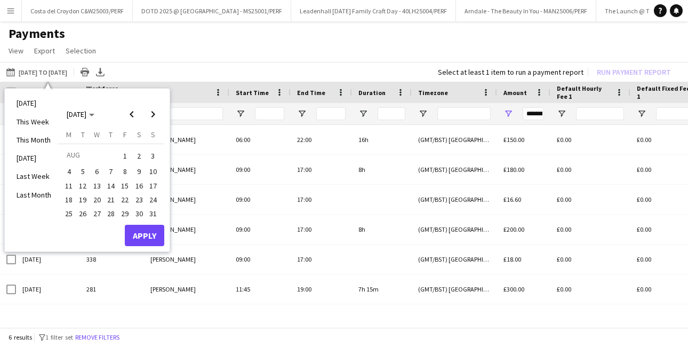
click at [66, 199] on span "18" at bounding box center [68, 199] width 13 height 13
click at [154, 211] on span "31" at bounding box center [153, 213] width 13 height 13
click at [73, 195] on span "18" at bounding box center [68, 199] width 13 height 13
click at [144, 237] on button "Apply" at bounding box center [144, 235] width 39 height 21
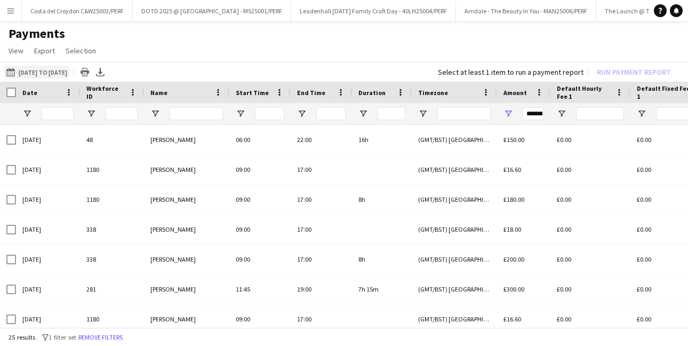
click at [35, 69] on button "[DATE] to [DATE] [DATE] to [DATE]" at bounding box center [36, 72] width 65 height 13
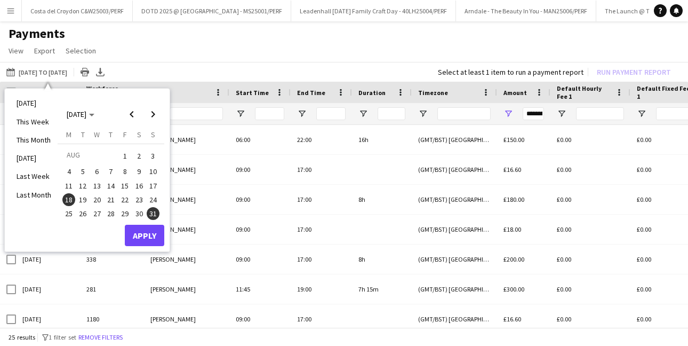
click at [68, 198] on span "18" at bounding box center [68, 199] width 13 height 13
click at [157, 116] on span "Next month" at bounding box center [152, 113] width 21 height 21
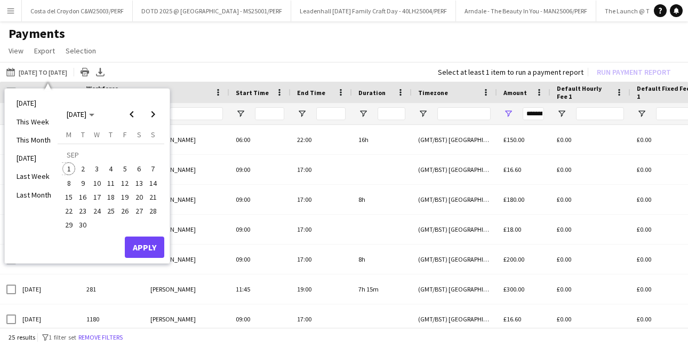
click at [67, 165] on span "1" at bounding box center [68, 168] width 13 height 13
click at [140, 245] on button "Apply" at bounding box center [144, 246] width 39 height 21
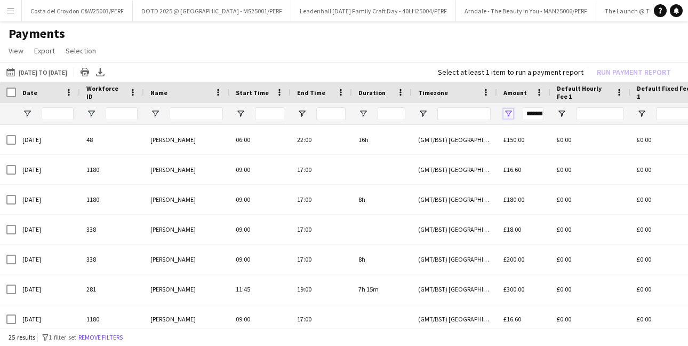
click at [509, 114] on span "Open Filter Menu" at bounding box center [509, 114] width 10 height 10
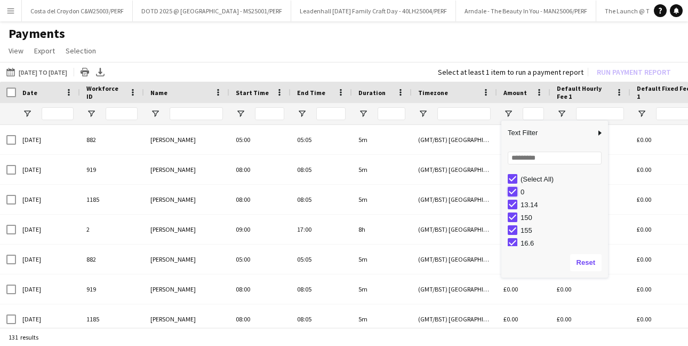
type input "**********"
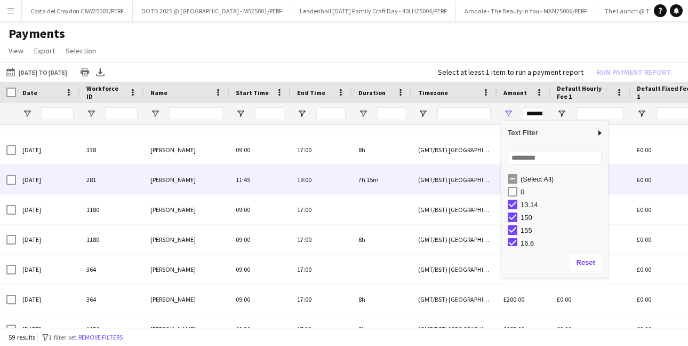
scroll to position [117, 0]
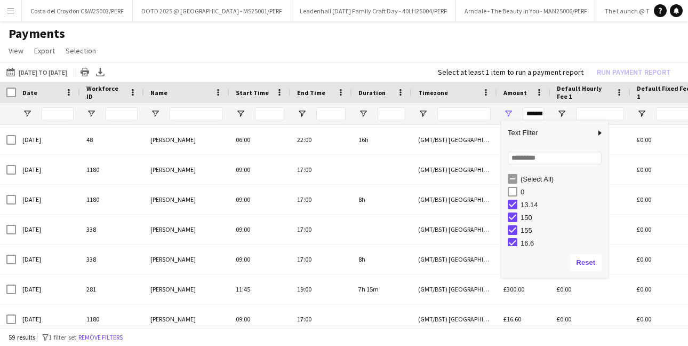
click at [623, 73] on div "Select at least 1 item to run a payment report Run Payment Report" at bounding box center [556, 72] width 254 height 15
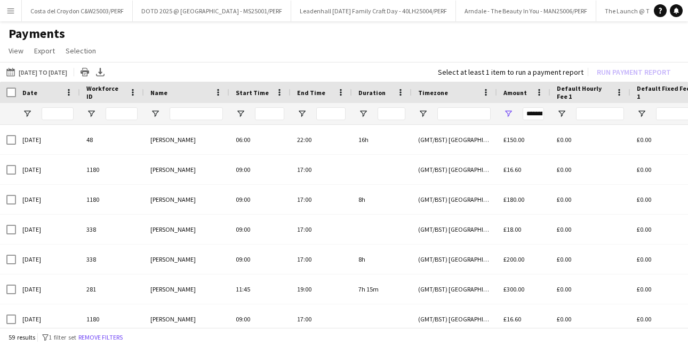
click at [620, 72] on div "Select at least 1 item to run a payment report Run Payment Report" at bounding box center [556, 72] width 254 height 15
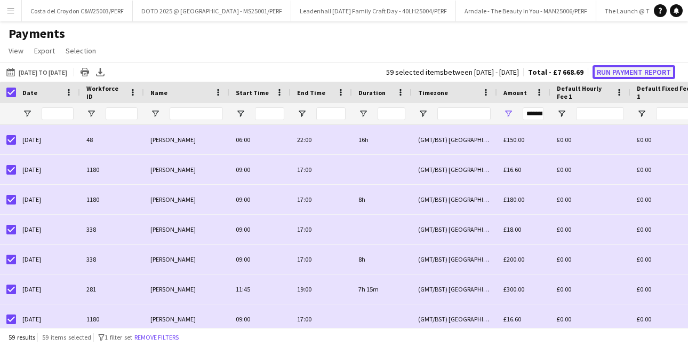
click at [624, 69] on button "Run Payment Report" at bounding box center [634, 72] width 83 height 14
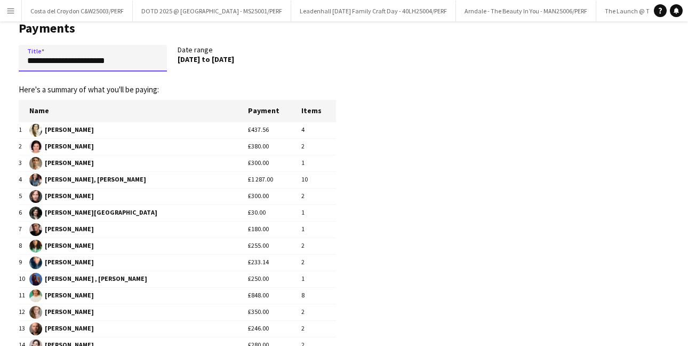
drag, startPoint x: 141, startPoint y: 59, endPoint x: -11, endPoint y: 59, distance: 151.5
click at [0, 59] on html "Menu Boards Boards Boards All jobs Status Workforce Workforce My Workforce Recr…" at bounding box center [344, 240] width 688 height 520
type input "******"
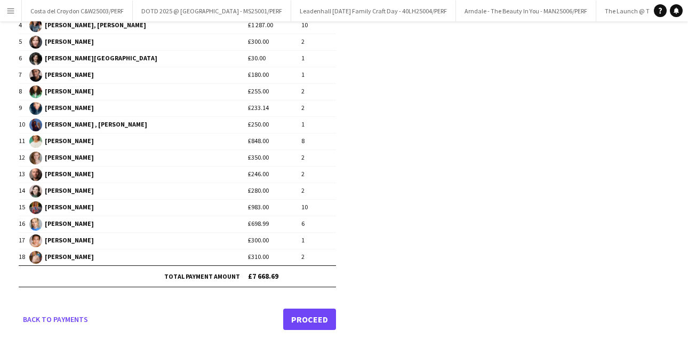
click at [322, 320] on link "Proceed" at bounding box center [309, 318] width 53 height 21
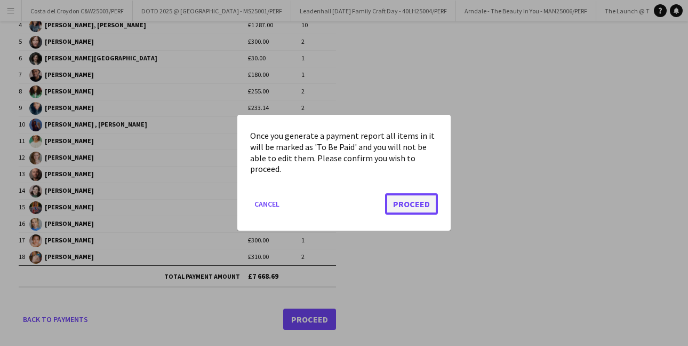
click at [414, 208] on button "Proceed" at bounding box center [411, 204] width 53 height 21
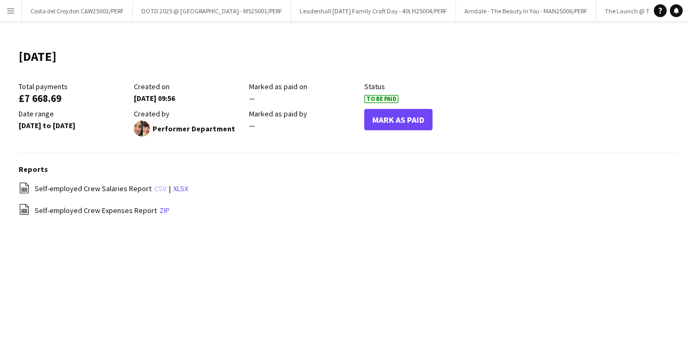
click at [158, 190] on link "csv" at bounding box center [160, 189] width 12 height 10
click at [682, 3] on app-icon "Close" at bounding box center [684, 5] width 4 height 4
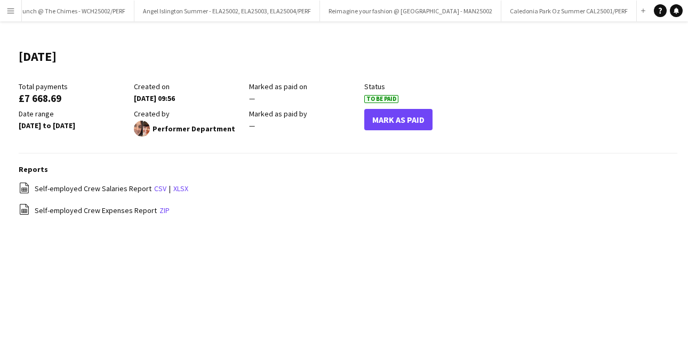
scroll to position [0, 551]
click at [680, 3] on app-icon "Close" at bounding box center [682, 5] width 4 height 4
click at [679, 4] on app-icon "Close" at bounding box center [681, 5] width 4 height 4
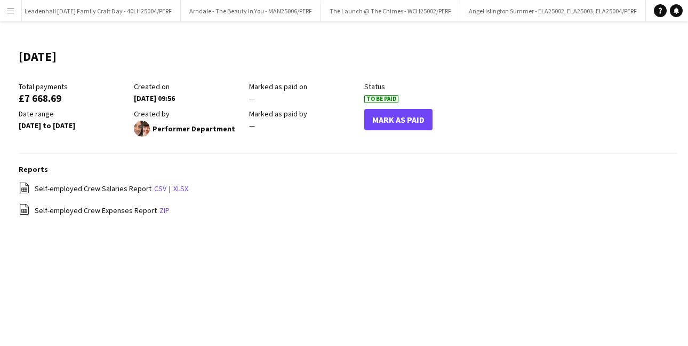
click at [0, 0] on app-icon "Close" at bounding box center [0, 0] width 0 height 0
click at [604, 7] on button "The Launch @ The Chimes - WCH25002/PERF Close" at bounding box center [575, 11] width 139 height 21
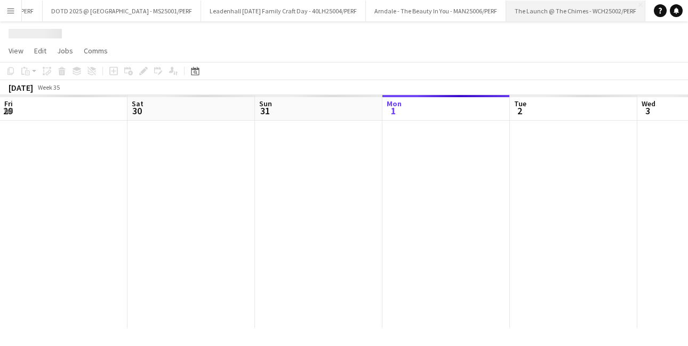
scroll to position [0, 255]
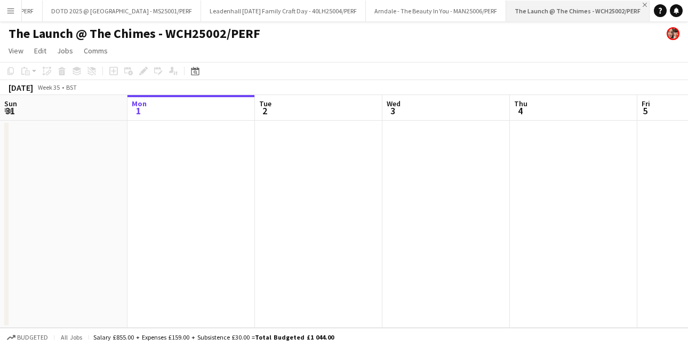
click at [643, 4] on app-icon "Close" at bounding box center [645, 5] width 4 height 4
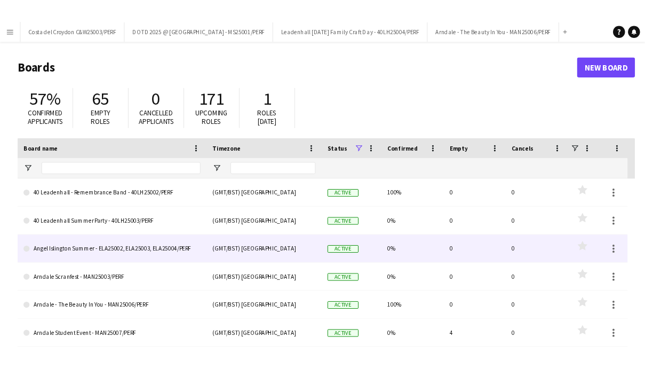
scroll to position [544, 0]
